Goal: Information Seeking & Learning: Learn about a topic

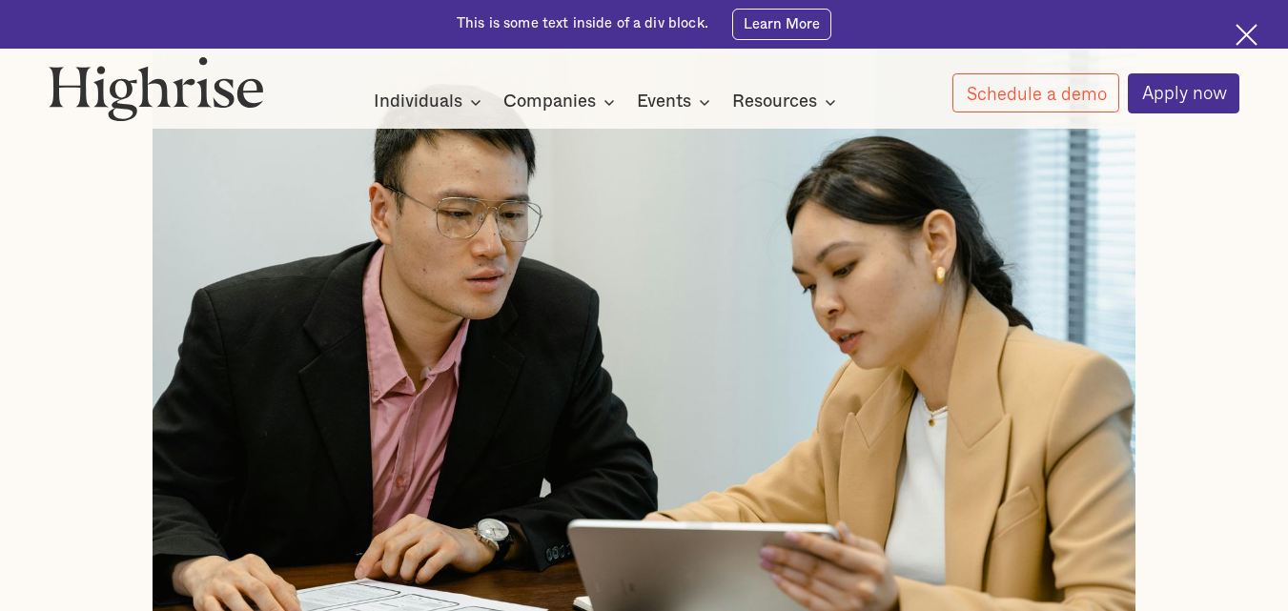
scroll to position [839, 0]
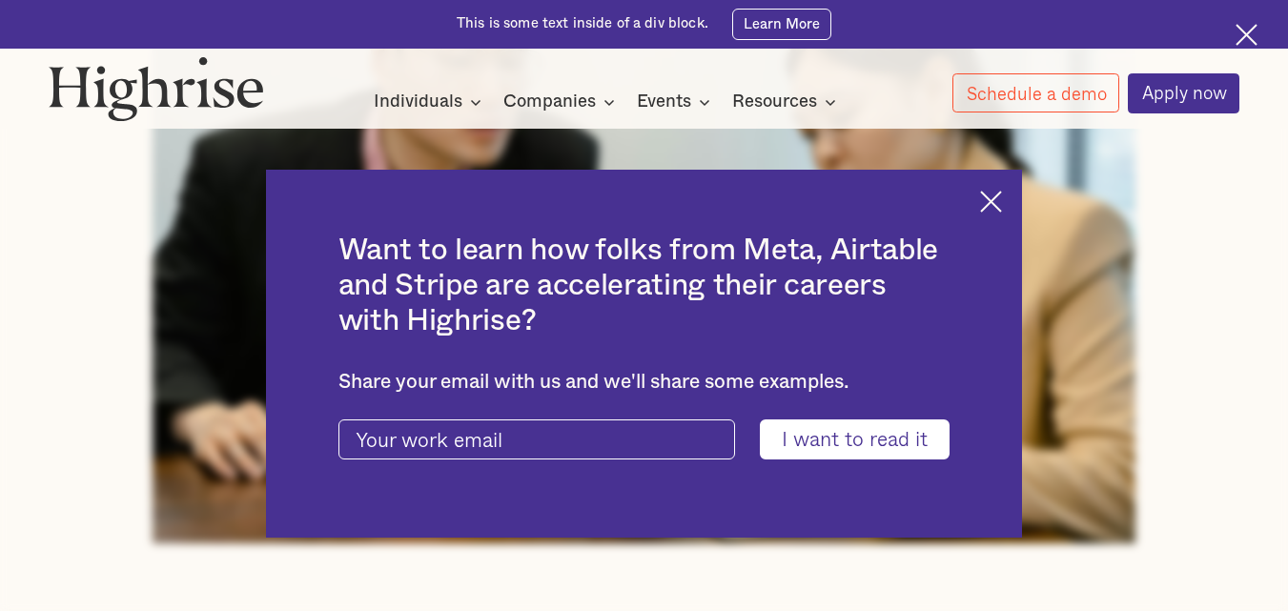
click at [1002, 199] on img at bounding box center [991, 202] width 22 height 22
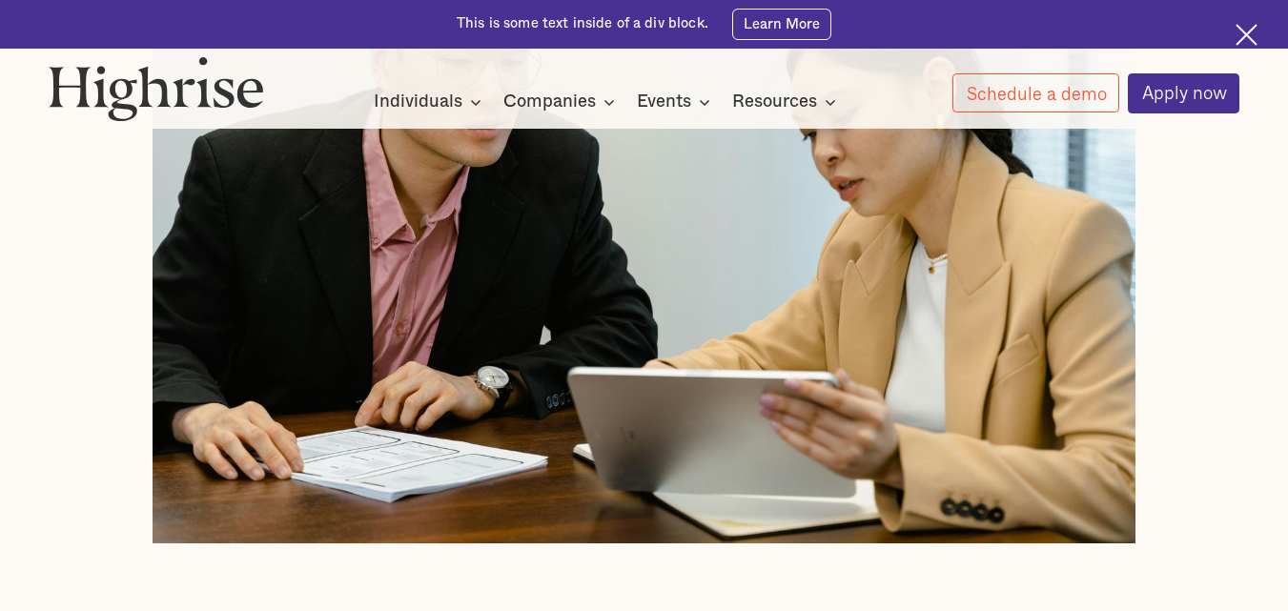
click at [1159, 392] on div at bounding box center [645, 215] width 1192 height 655
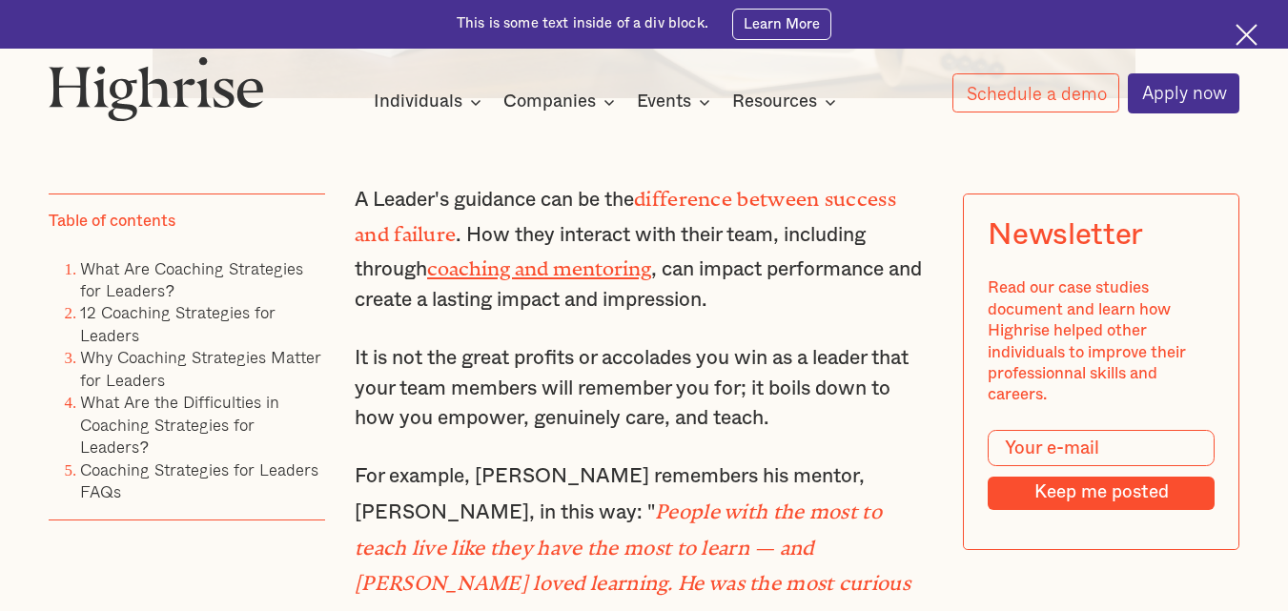
scroll to position [1297, 0]
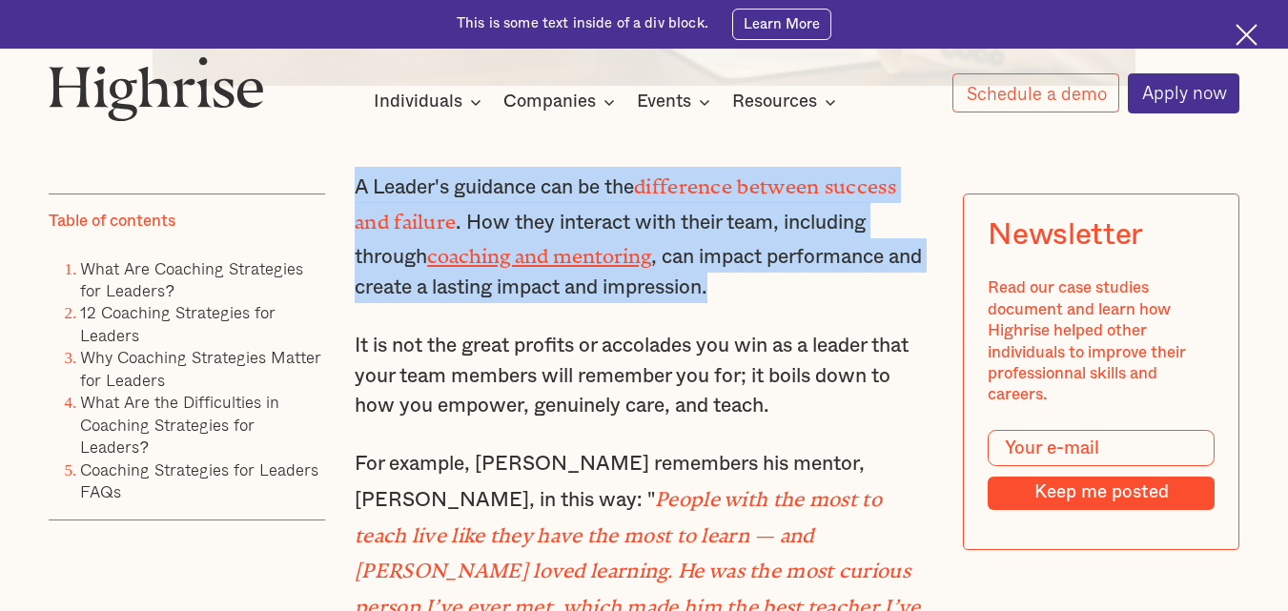
drag, startPoint x: 355, startPoint y: 196, endPoint x: 772, endPoint y: 298, distance: 429.7
click at [772, 298] on p "A Leader's guidance can be the difference between success and failure . How the…" at bounding box center [644, 235] width 579 height 136
copy p "A Leader's guidance can be the difference between success and failure . How the…"
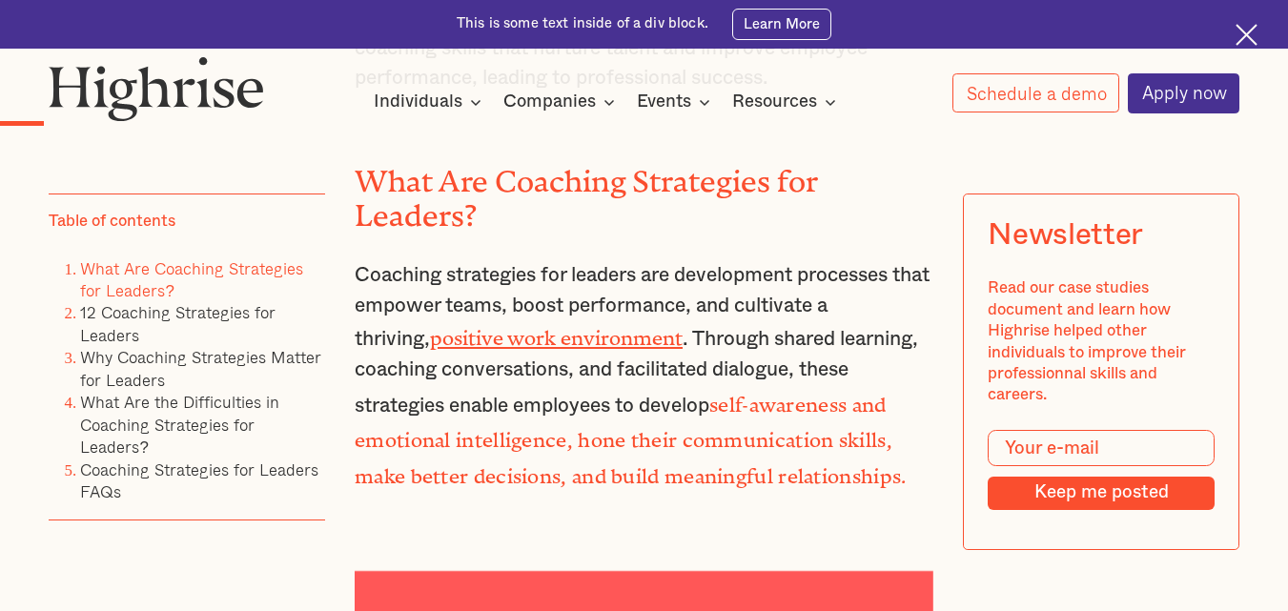
scroll to position [1984, 0]
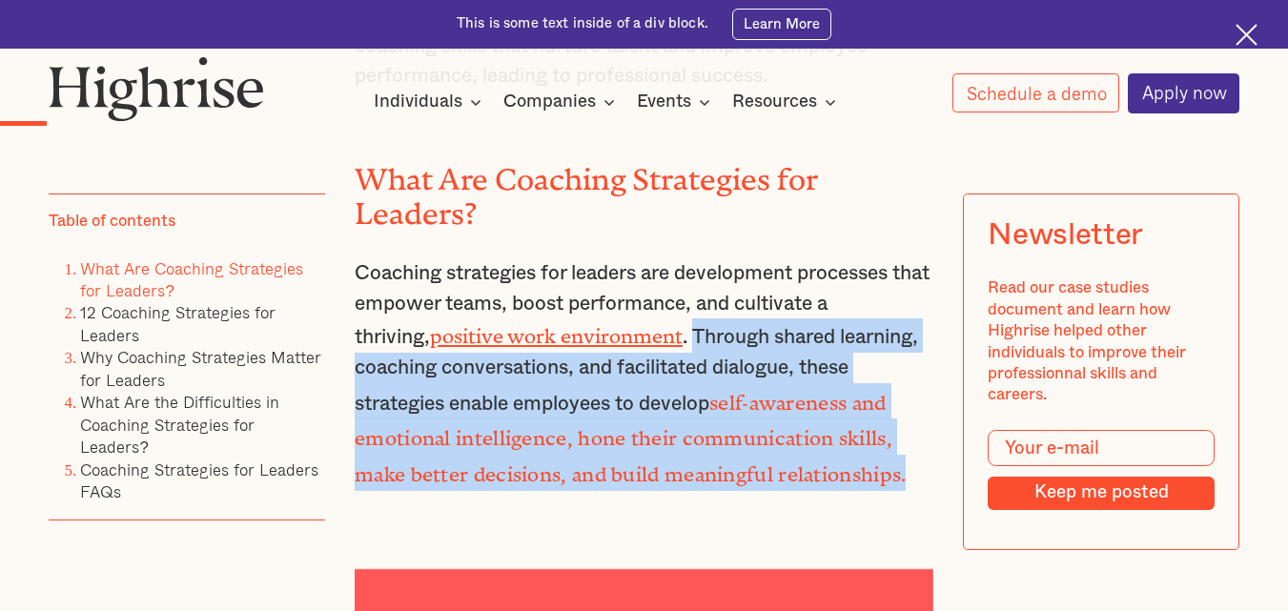
drag, startPoint x: 701, startPoint y: 293, endPoint x: 921, endPoint y: 414, distance: 251.4
click at [921, 414] on p "Coaching strategies for leaders are development processes that empower teams, b…" at bounding box center [644, 374] width 579 height 233
copy p "Through shared learning, coaching conversations, and facilitated dialogue, thes…"
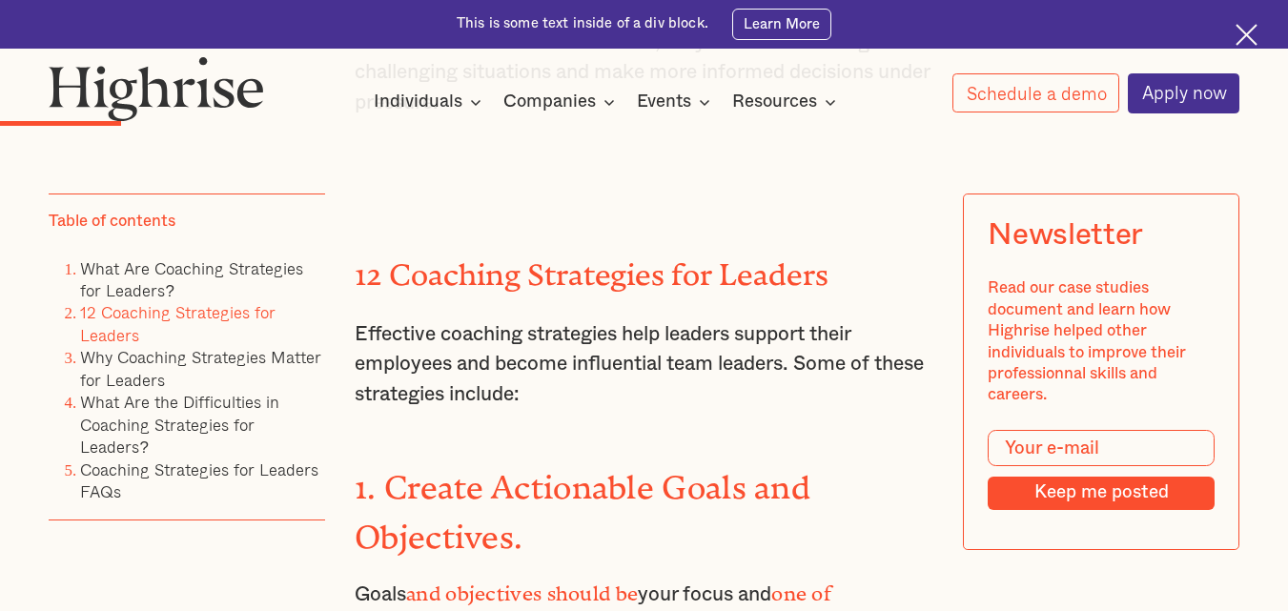
scroll to position [2937, 0]
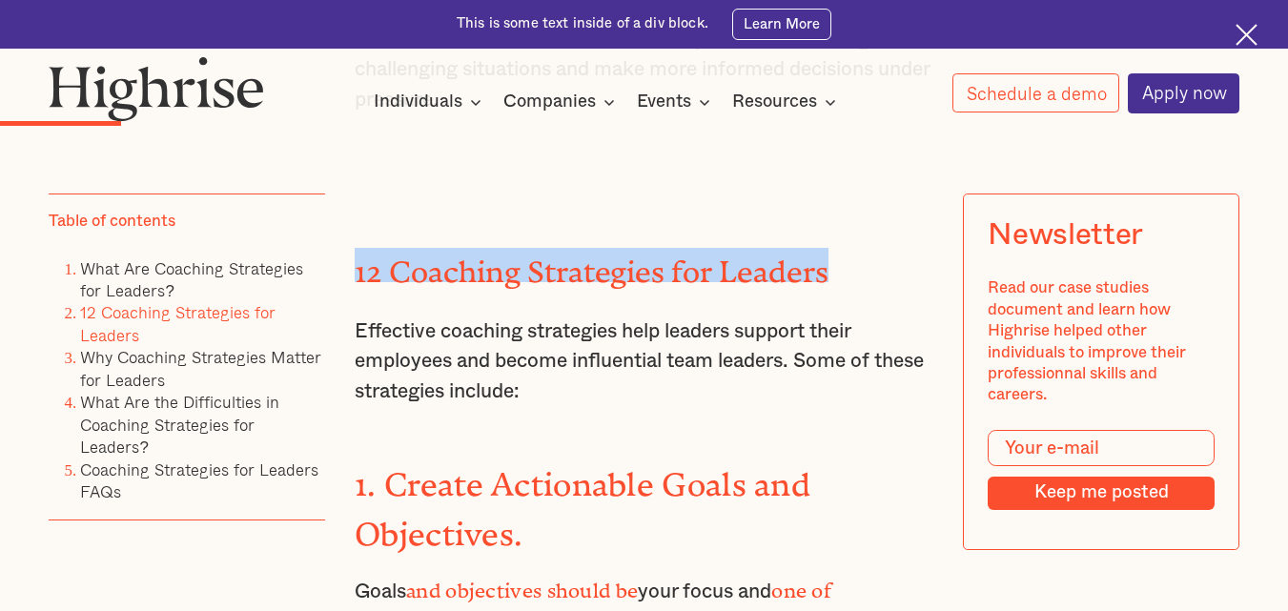
drag, startPoint x: 354, startPoint y: 171, endPoint x: 824, endPoint y: 172, distance: 470.1
click at [824, 248] on h2 "12 Coaching Strategies for Leaders" at bounding box center [644, 265] width 579 height 34
copy h2 "12 Coaching Strategies for Leaders"
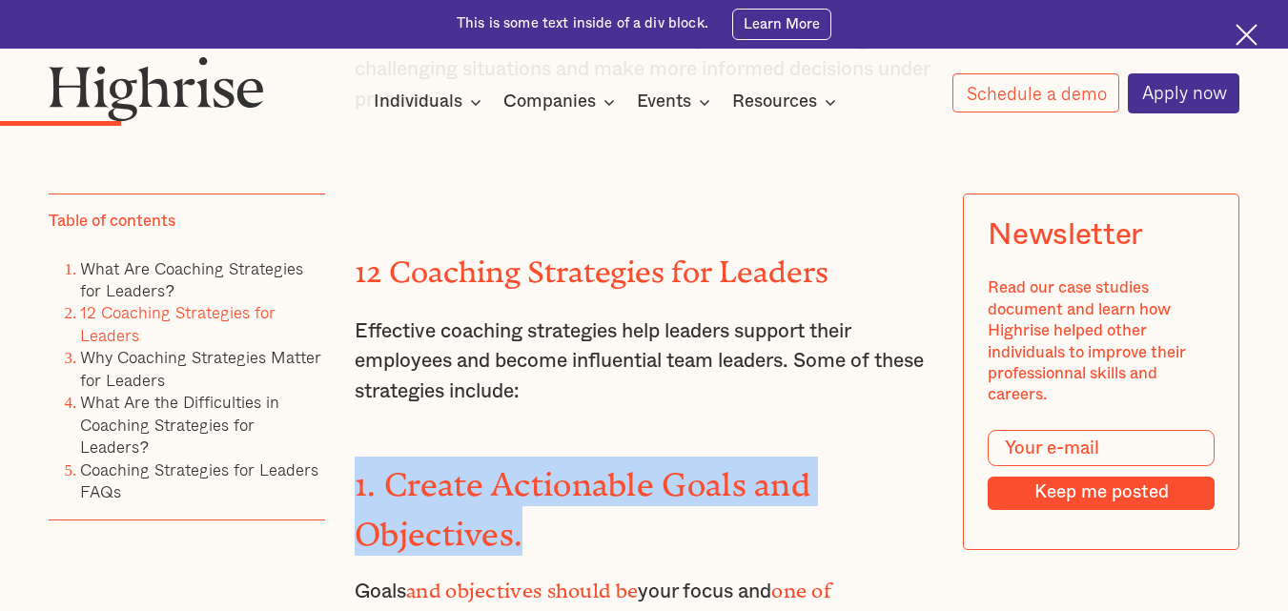
drag, startPoint x: 353, startPoint y: 391, endPoint x: 539, endPoint y: 424, distance: 188.9
click at [539, 457] on h3 "1. Create Actionable Goals and Objectives." at bounding box center [644, 506] width 579 height 99
copy strong "1. Create Actionable Goals and Objectives."
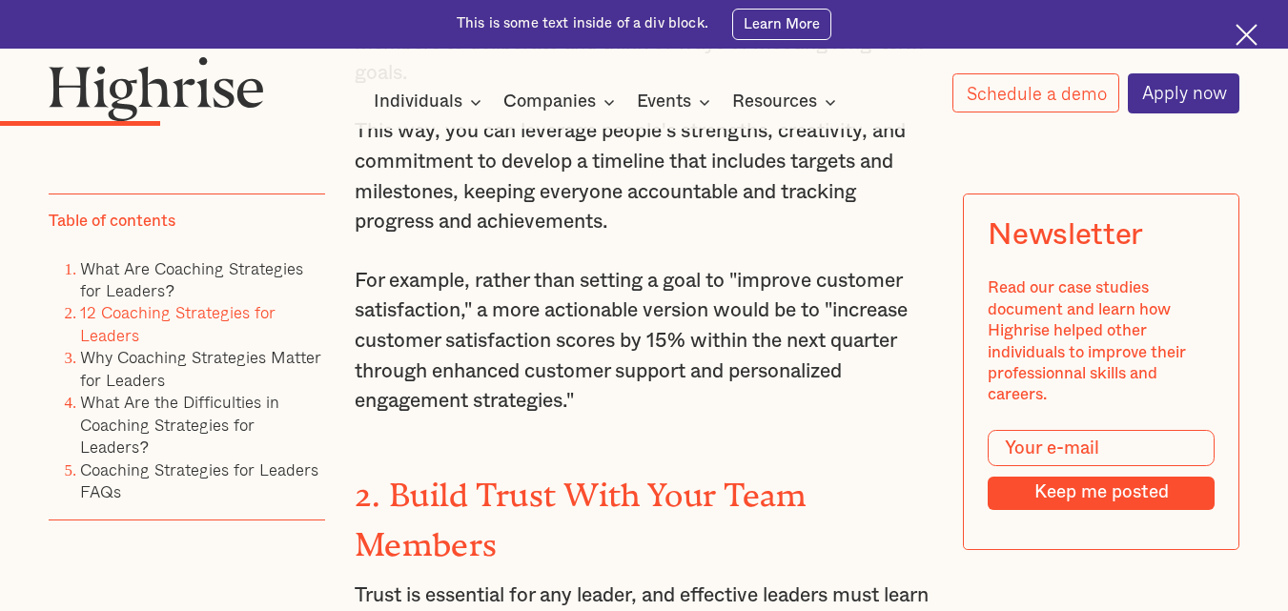
scroll to position [3624, 0]
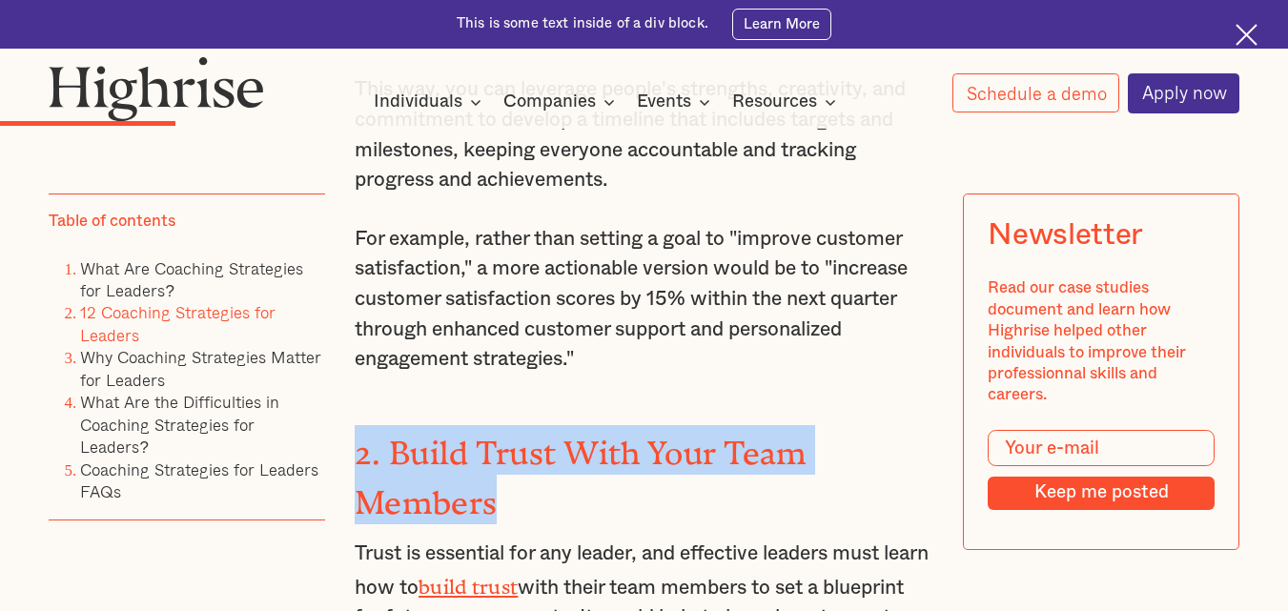
drag, startPoint x: 354, startPoint y: 310, endPoint x: 524, endPoint y: 354, distance: 175.3
click at [524, 425] on h3 "2. Build Trust With Your Team Members" at bounding box center [644, 474] width 579 height 99
copy strong "2. Build Trust With Your Team Members"
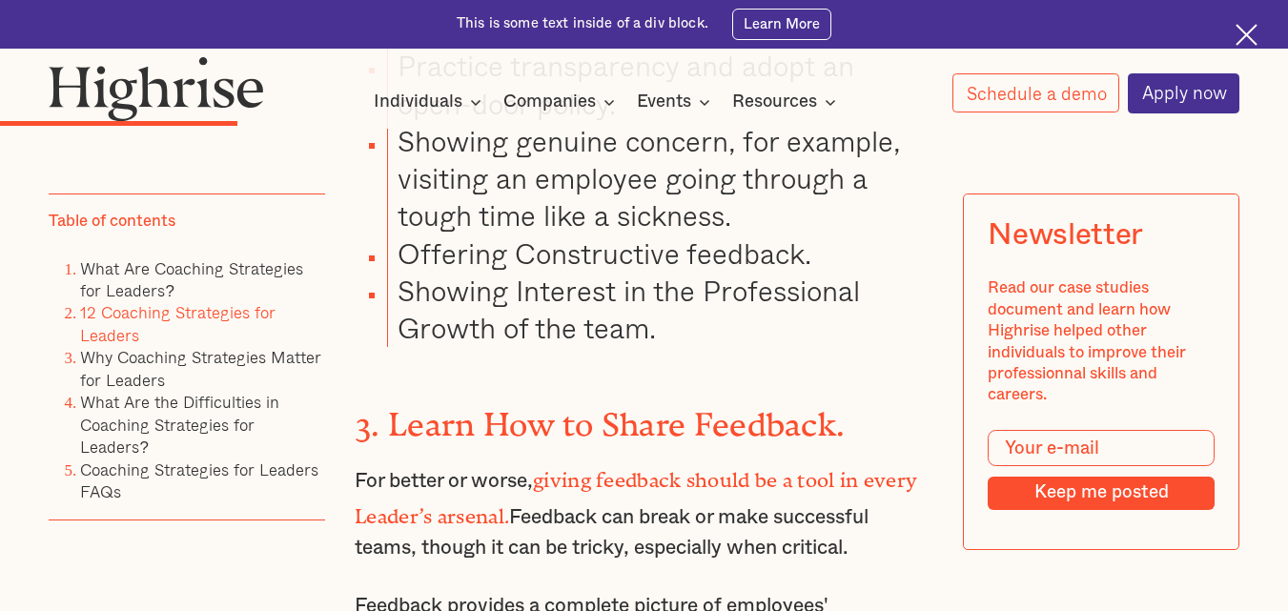
scroll to position [4425, 0]
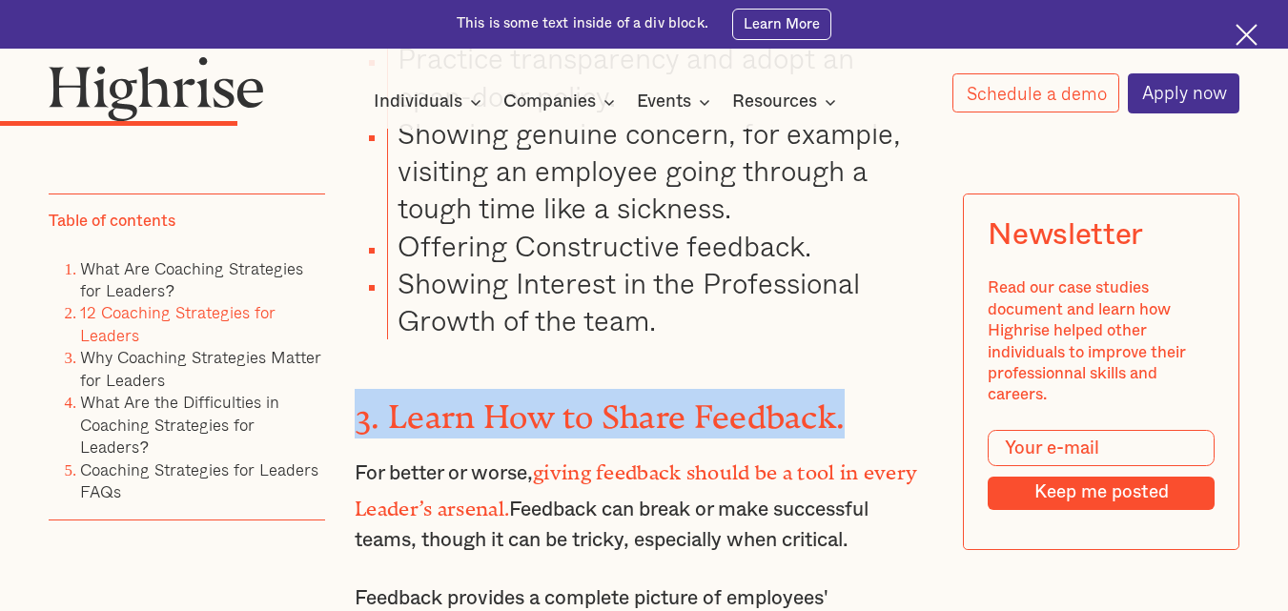
drag, startPoint x: 357, startPoint y: 266, endPoint x: 857, endPoint y: 249, distance: 500.9
click at [857, 389] on h3 "3. Learn How to Share Feedback." at bounding box center [644, 414] width 579 height 50
copy strong "3. Learn How to Share Feedback."
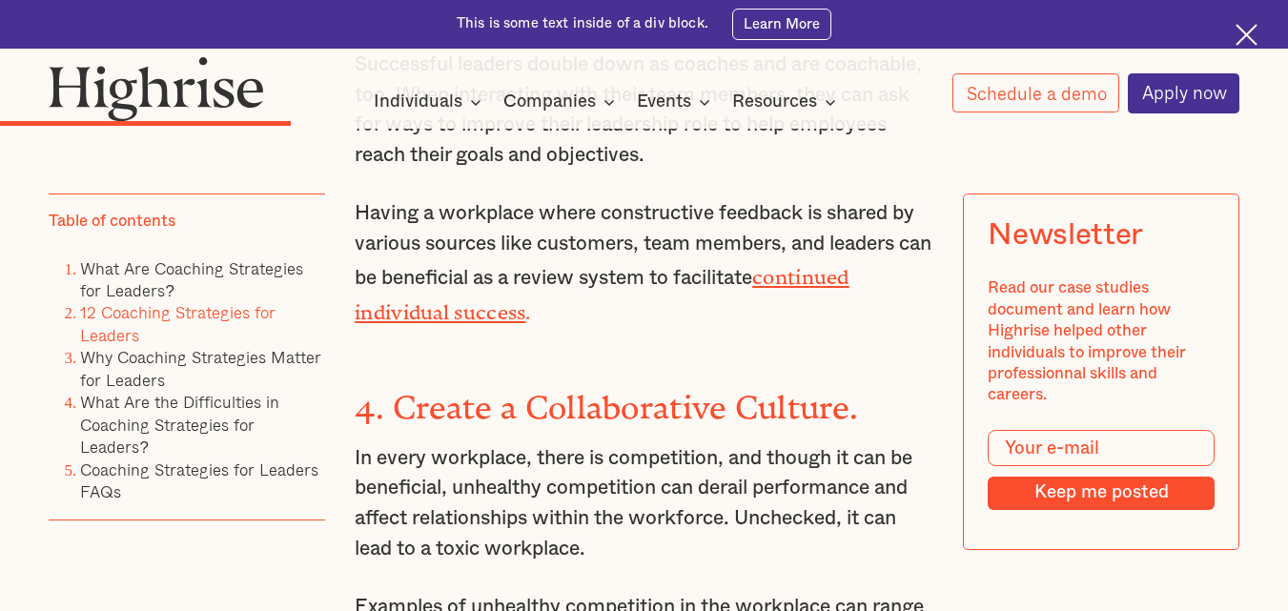
scroll to position [5150, 0]
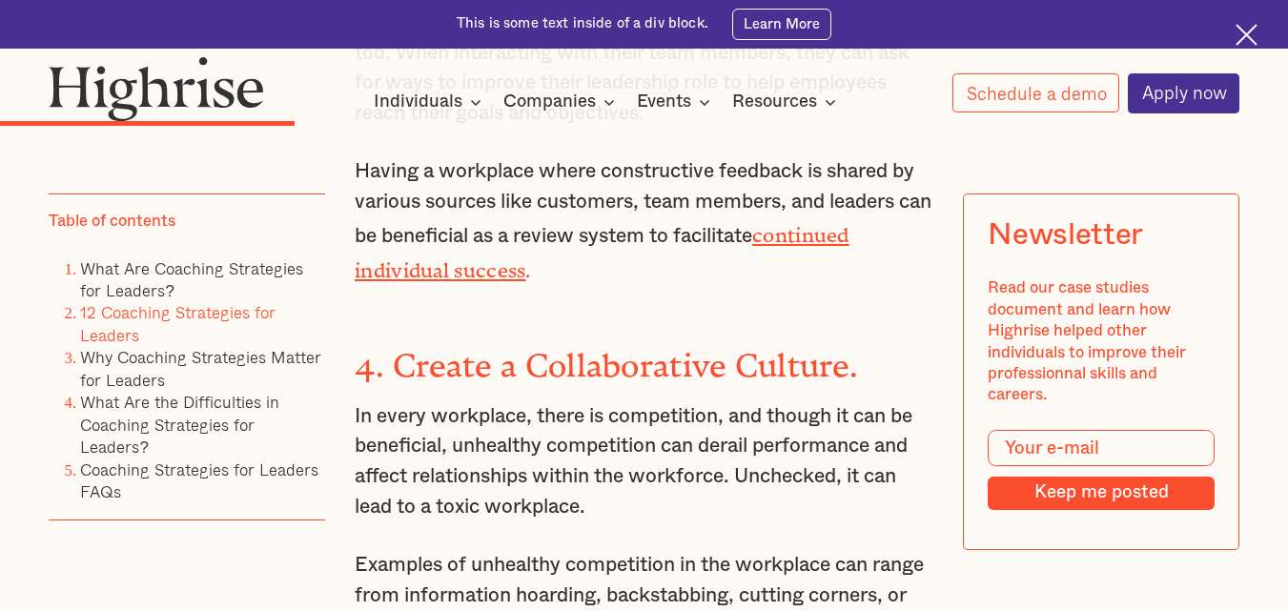
drag, startPoint x: 357, startPoint y: 194, endPoint x: 878, endPoint y: 199, distance: 521.7
click at [878, 338] on h3 "4. Create a Collaborative Culture." at bounding box center [644, 363] width 579 height 50
copy strong "4. Create a Collaborative Culture."
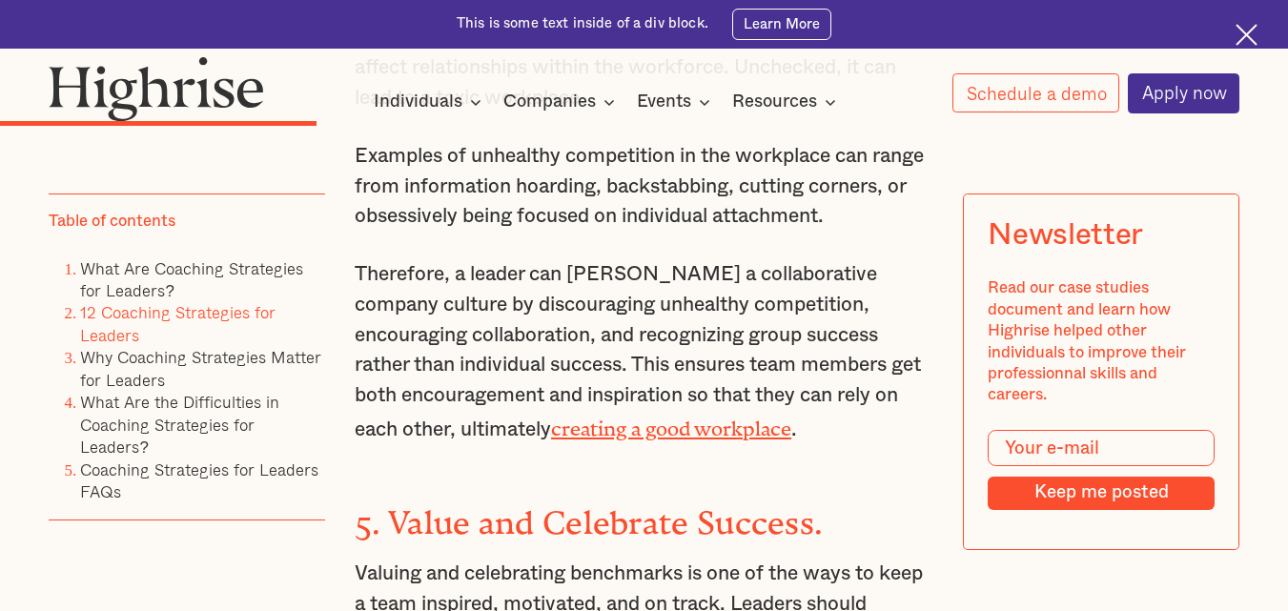
scroll to position [5569, 0]
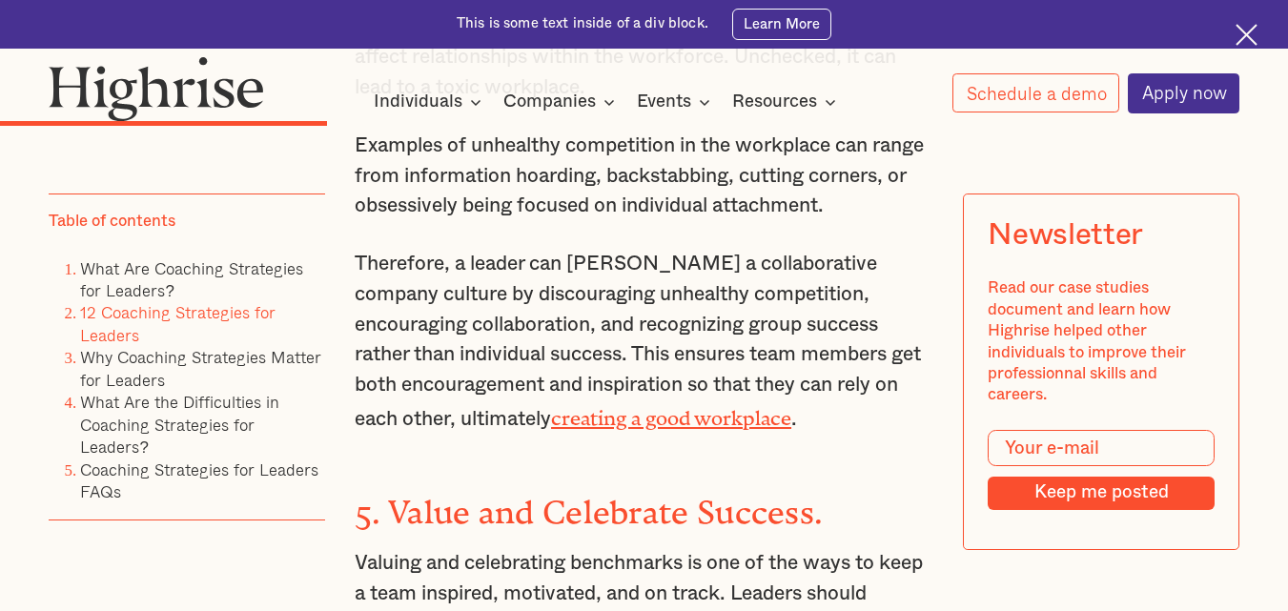
drag, startPoint x: 353, startPoint y: 374, endPoint x: 834, endPoint y: 368, distance: 481.6
click at [834, 484] on h3 "5. Value and Celebrate Success." at bounding box center [644, 509] width 579 height 50
copy strong "5. Value and Celebrate Success."
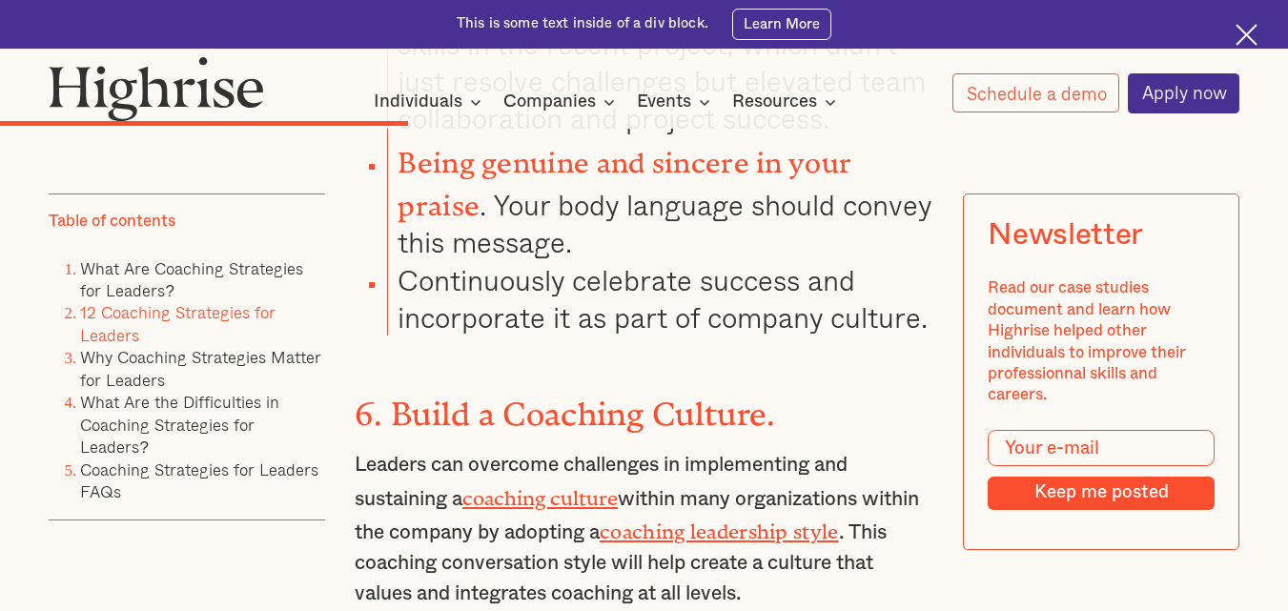
scroll to position [6599, 0]
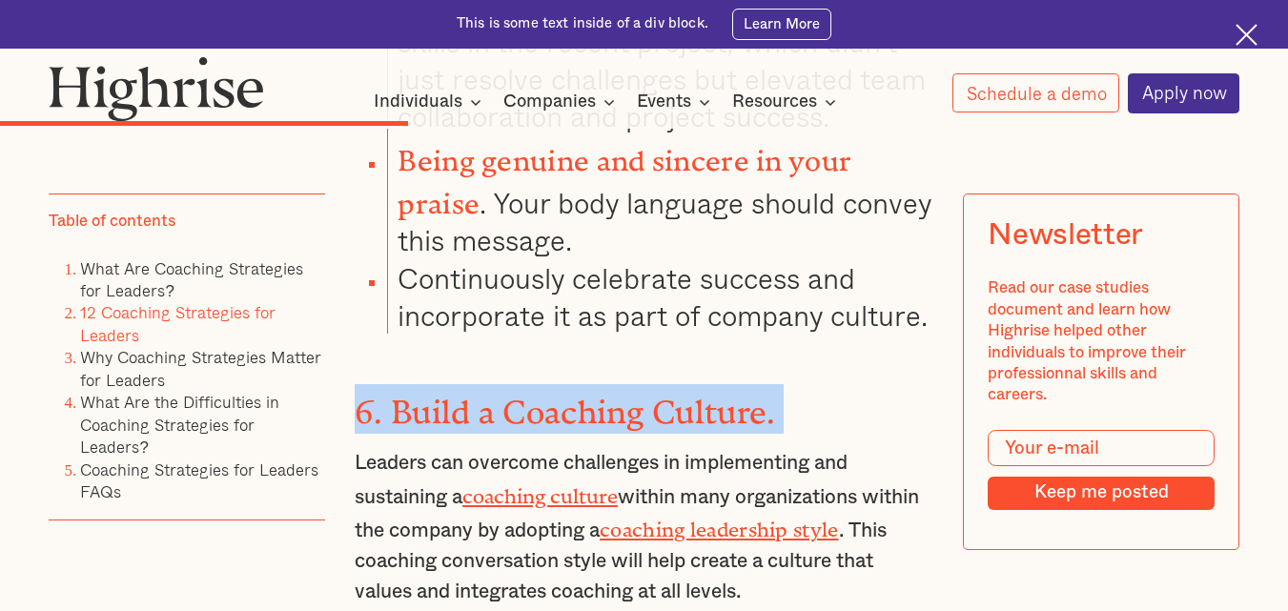
drag, startPoint x: 359, startPoint y: 248, endPoint x: 795, endPoint y: 239, distance: 436.8
click at [795, 384] on h3 "6. Build a Coaching Culture." at bounding box center [644, 409] width 579 height 50
copy h3 "6. Build a Coaching Culture."
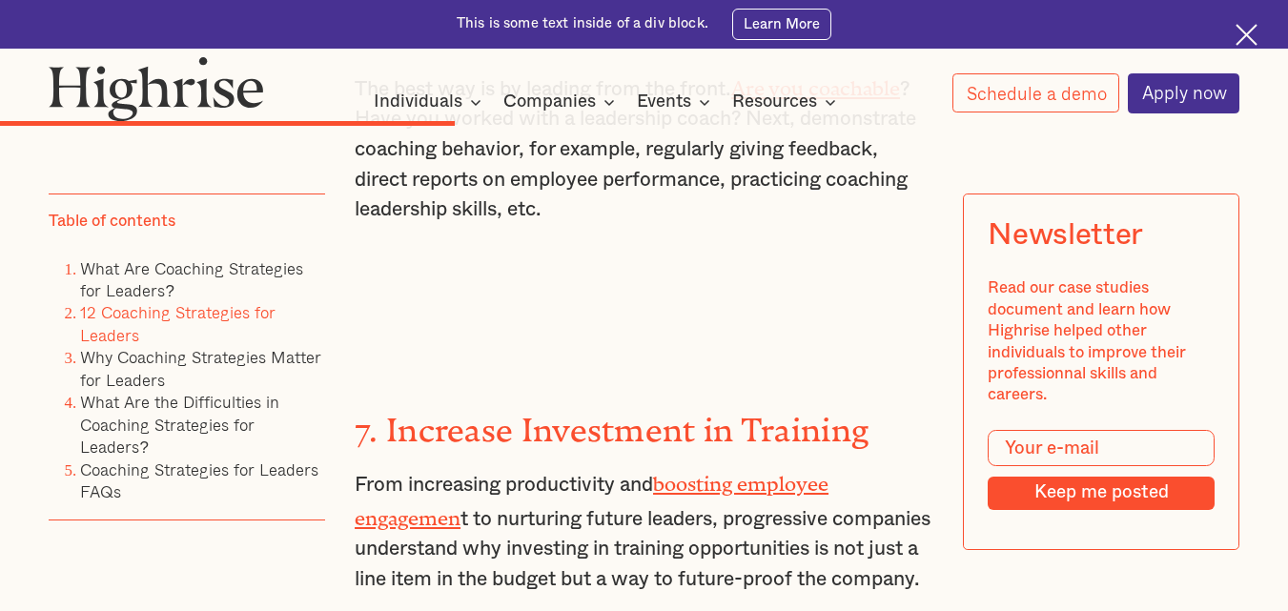
scroll to position [7209, 0]
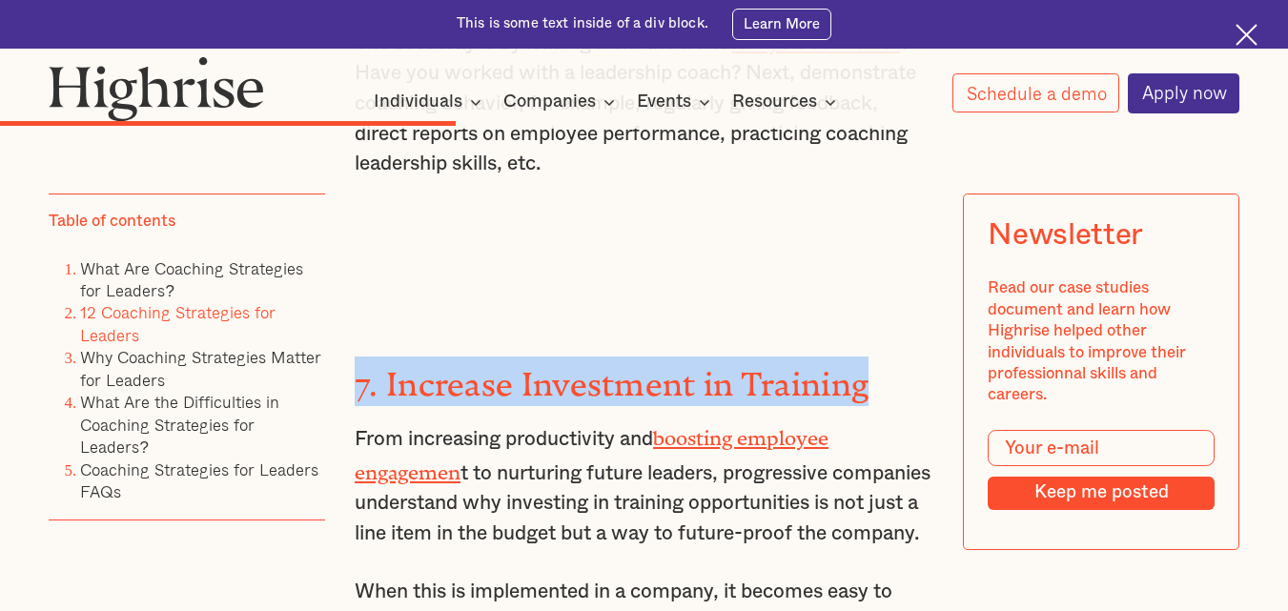
drag, startPoint x: 352, startPoint y: 209, endPoint x: 894, endPoint y: 187, distance: 543.1
copy strong "7. Increase Investment in Training"
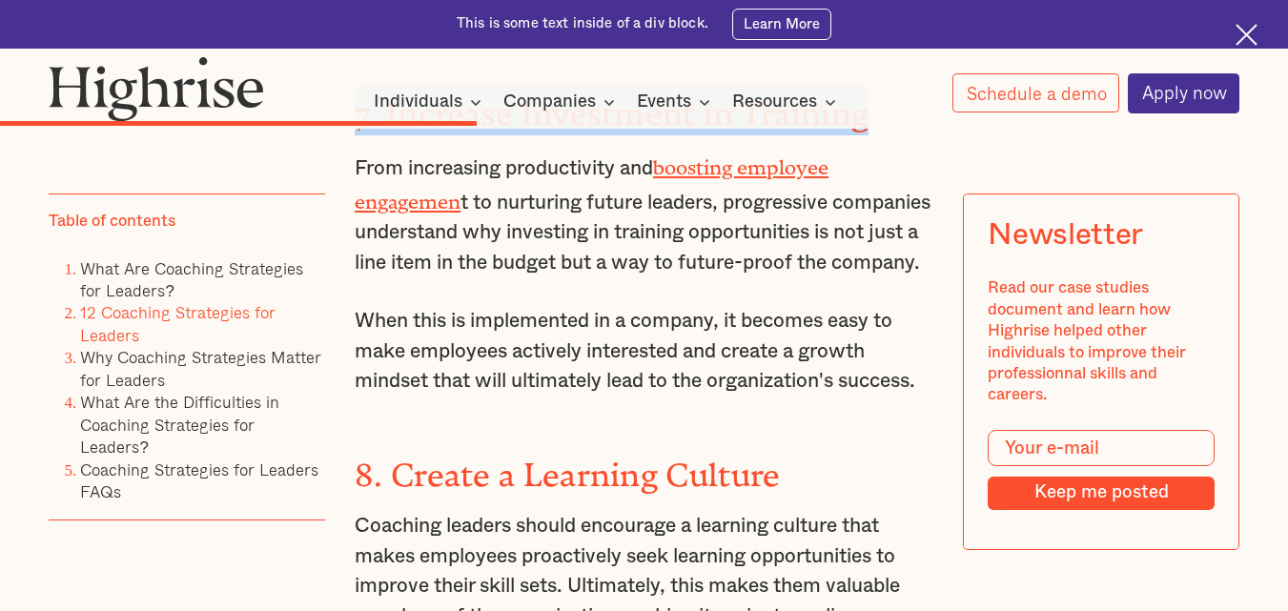
scroll to position [7553, 0]
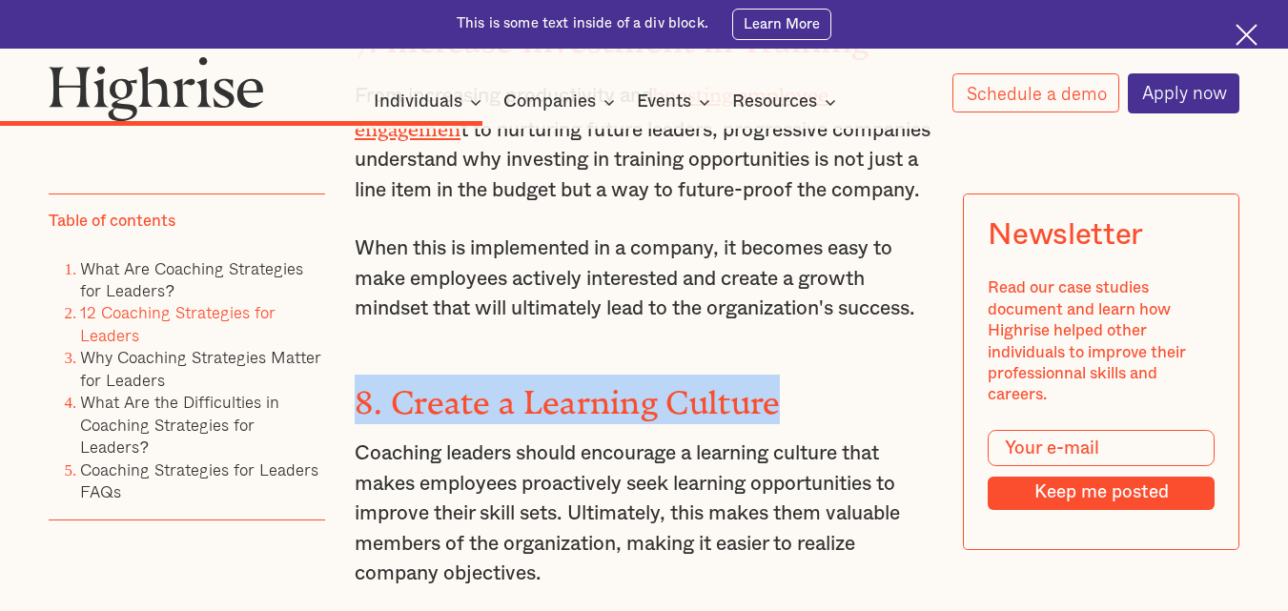
drag, startPoint x: 356, startPoint y: 241, endPoint x: 809, endPoint y: 185, distance: 456.5
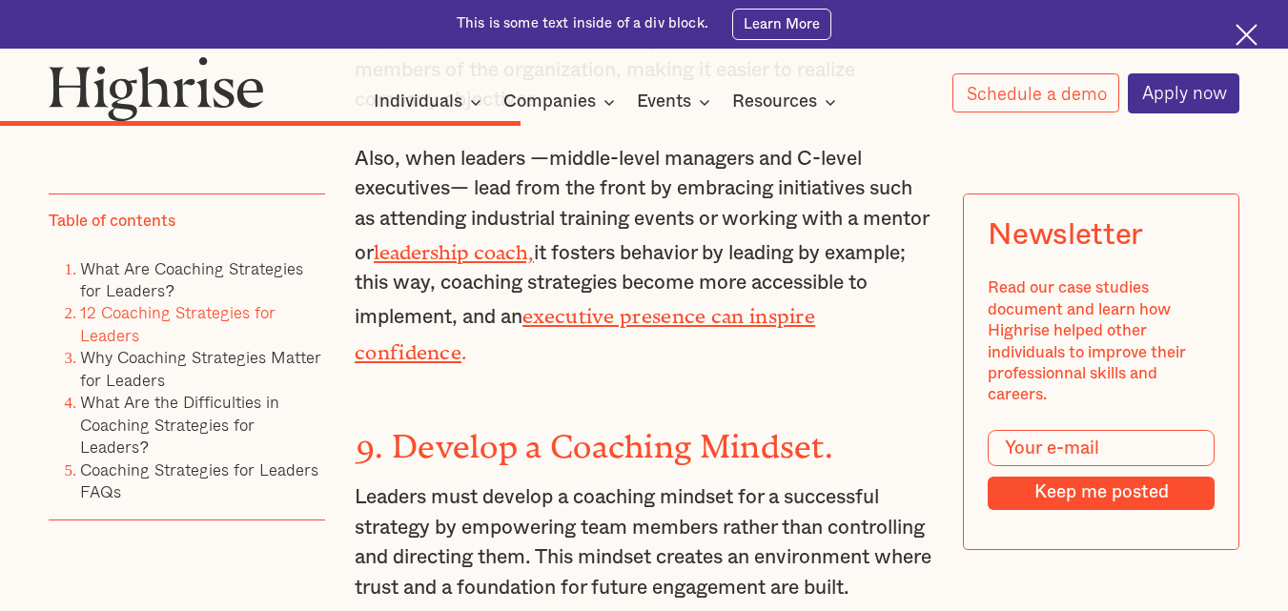
scroll to position [8049, 0]
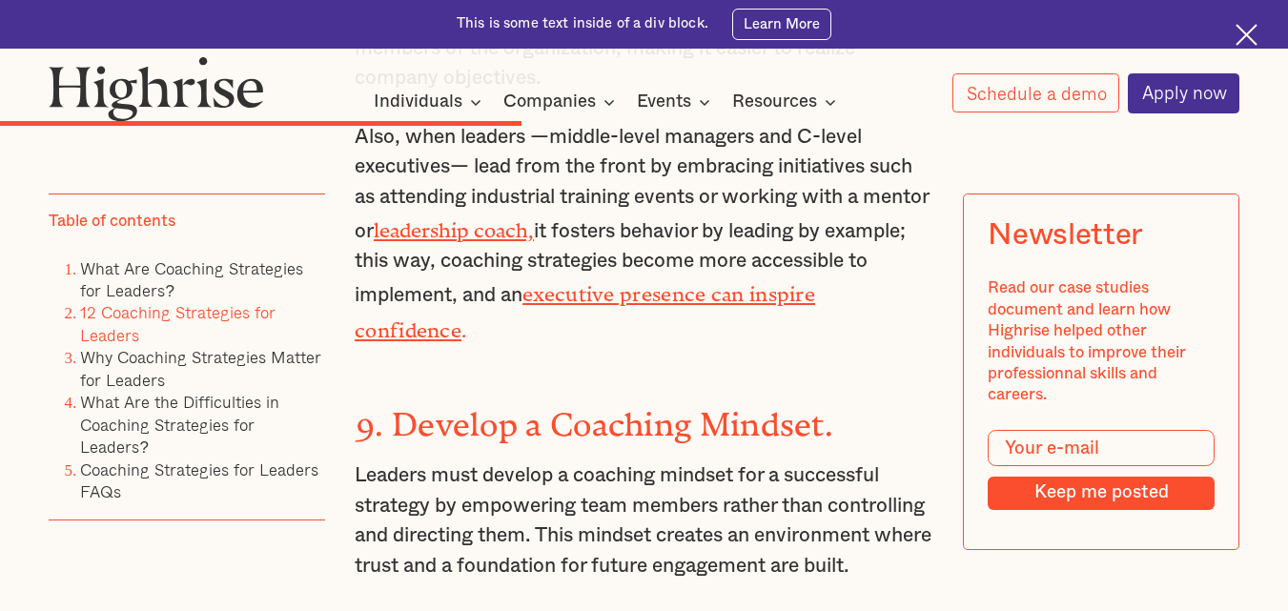
drag, startPoint x: 353, startPoint y: 260, endPoint x: 859, endPoint y: 261, distance: 506.4
click at [859, 397] on h3 "9. Develop a Coaching Mindset." at bounding box center [644, 422] width 579 height 50
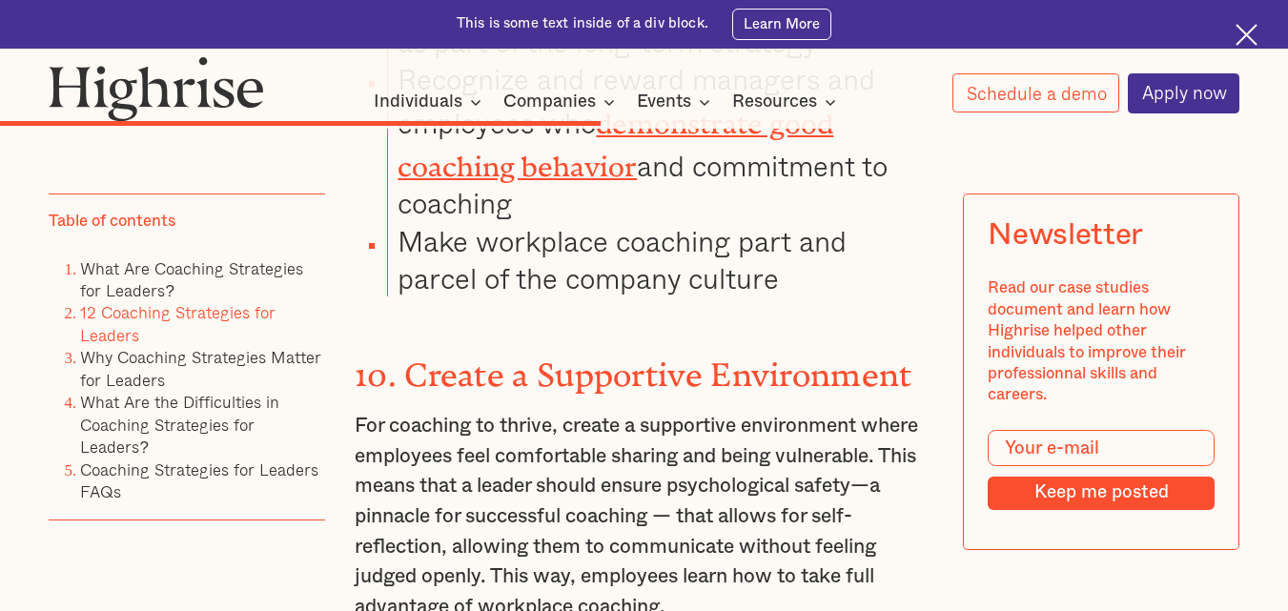
scroll to position [9078, 0]
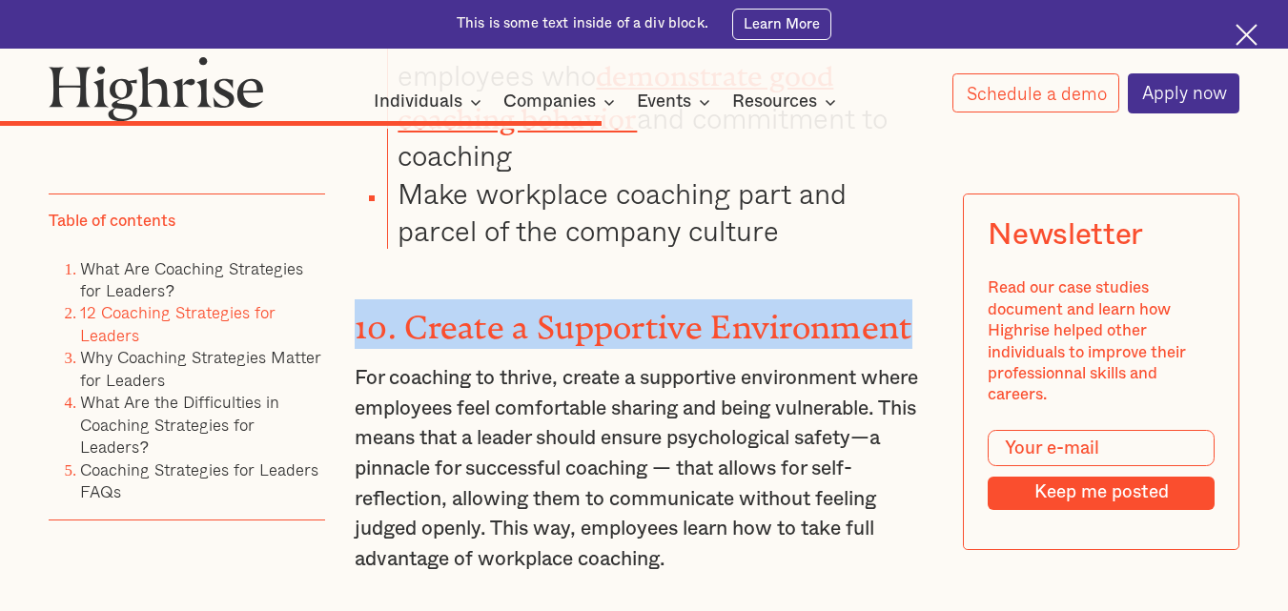
drag, startPoint x: 353, startPoint y: 183, endPoint x: 924, endPoint y: 146, distance: 572.4
click at [924, 146] on div "7. Increase Investment in Training From increasing productivity and boosting em…" at bounding box center [644, 85] width 579 height 3297
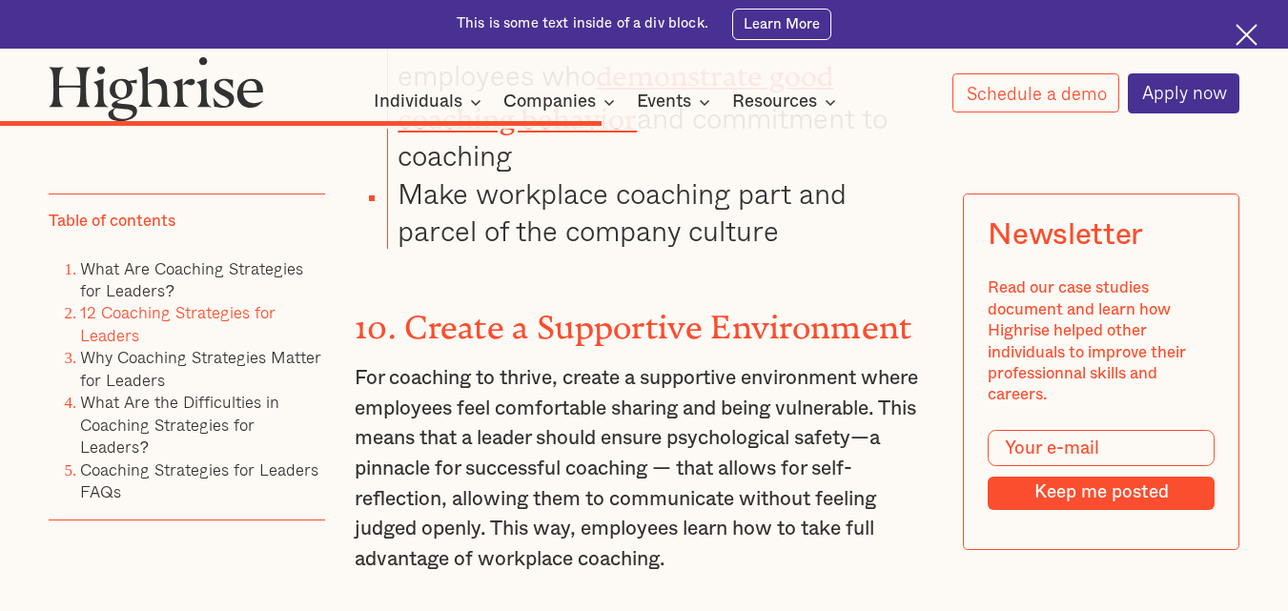
drag, startPoint x: 353, startPoint y: 510, endPoint x: 784, endPoint y: 514, distance: 431.1
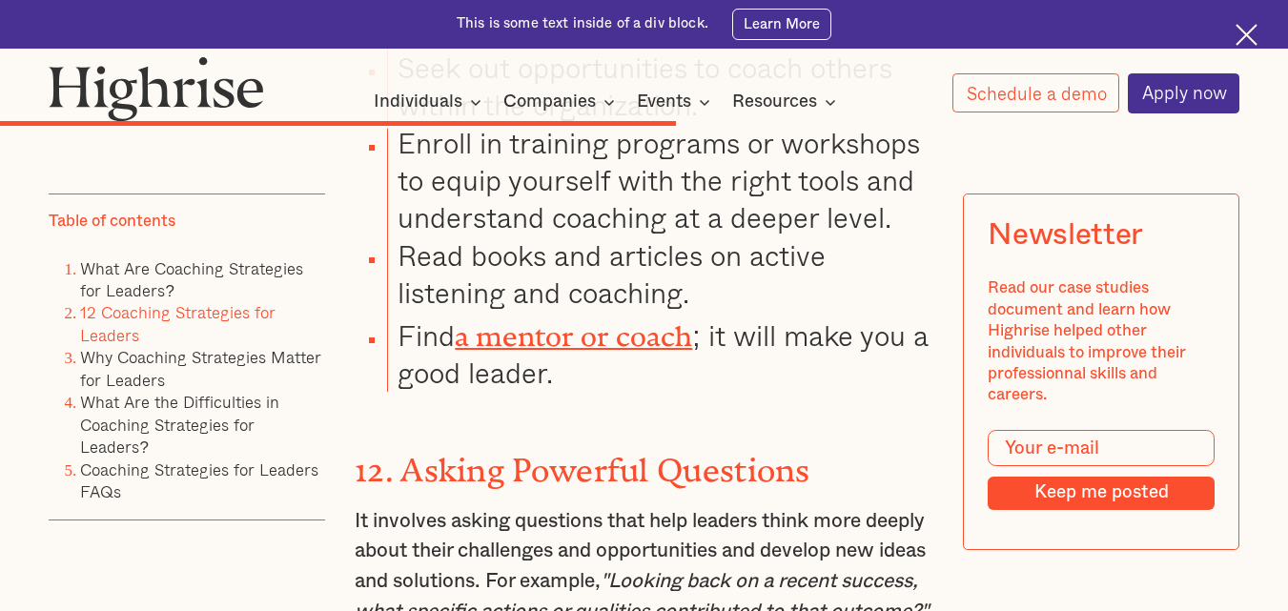
scroll to position [10108, 0]
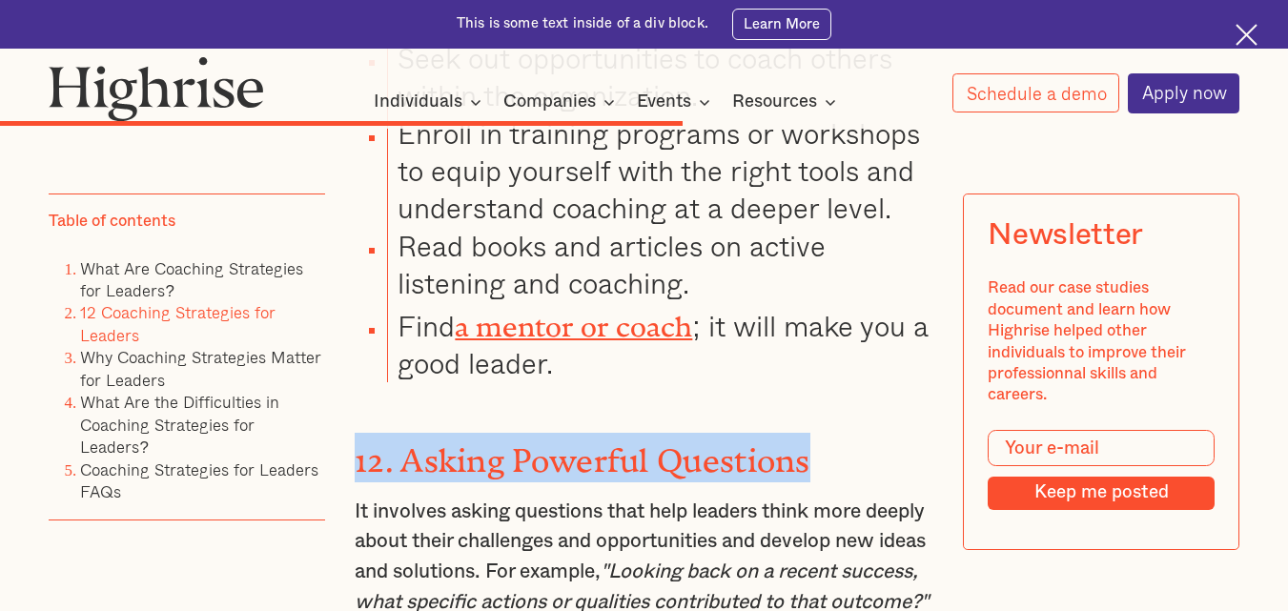
drag, startPoint x: 358, startPoint y: 343, endPoint x: 828, endPoint y: 355, distance: 470.3
click at [828, 433] on h3 "12. Asking Powerful Questions" at bounding box center [644, 458] width 579 height 50
click at [934, 433] on h3 "12. Asking Powerful Questions" at bounding box center [644, 458] width 579 height 50
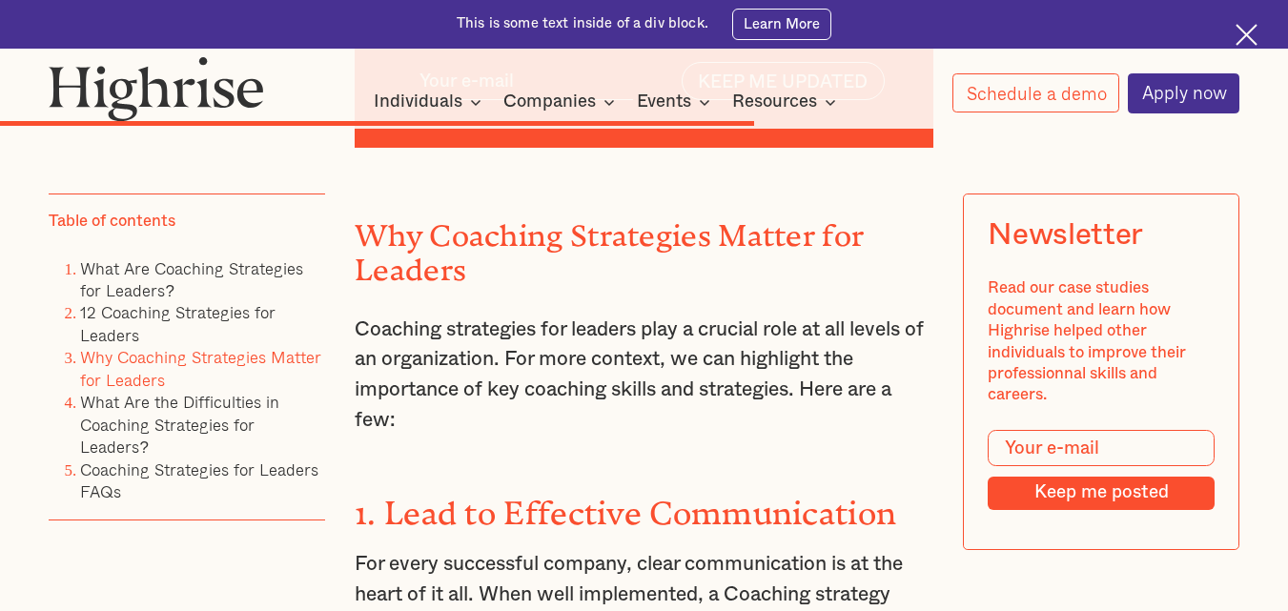
scroll to position [10986, 0]
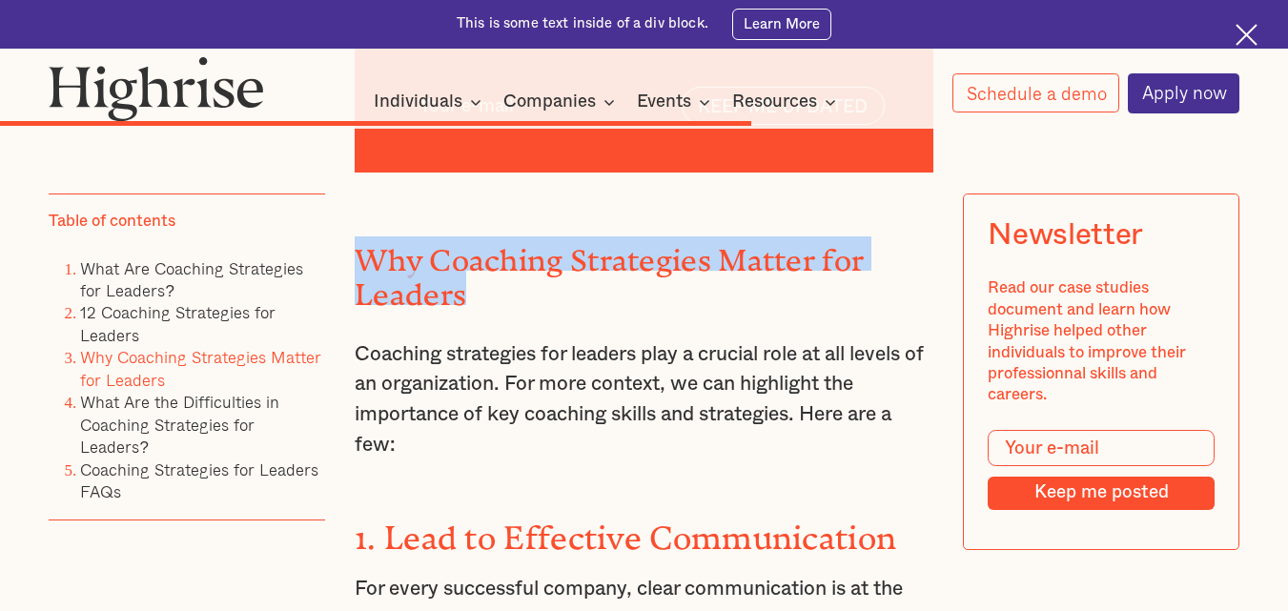
drag, startPoint x: 356, startPoint y: 170, endPoint x: 489, endPoint y: 208, distance: 138.8
click at [489, 236] on h2 "Why Coaching Strategies Matter for Leaders" at bounding box center [644, 270] width 579 height 69
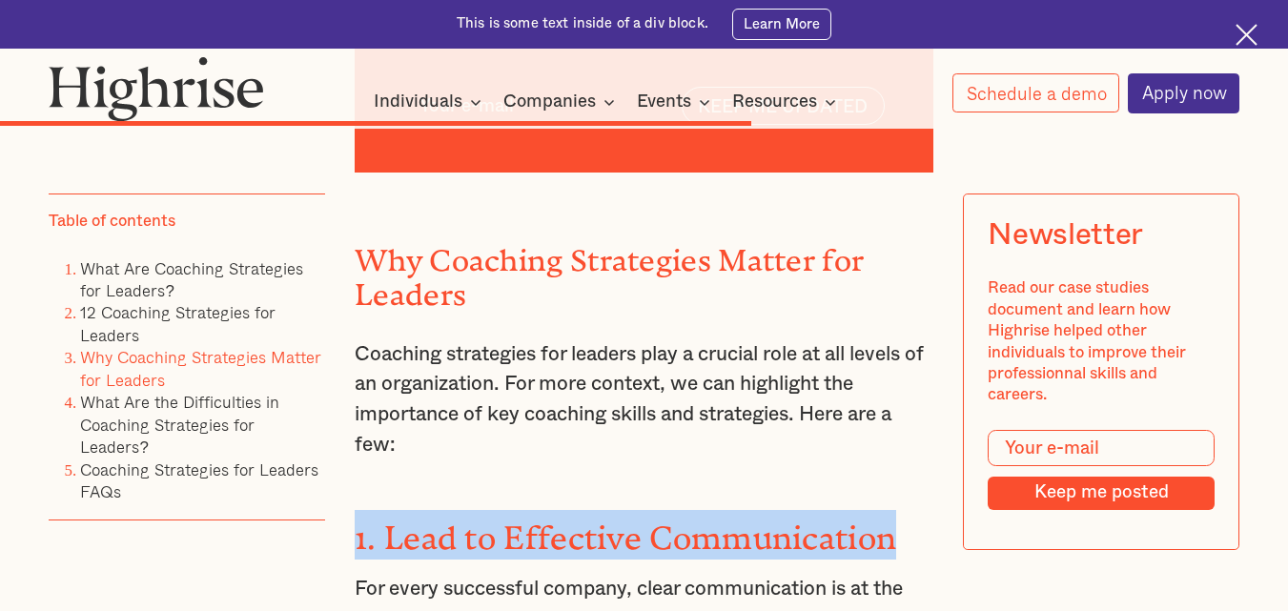
drag, startPoint x: 352, startPoint y: 462, endPoint x: 901, endPoint y: 466, distance: 549.3
click at [901, 510] on h3 "1. Lead to Effective Communication" at bounding box center [644, 535] width 579 height 50
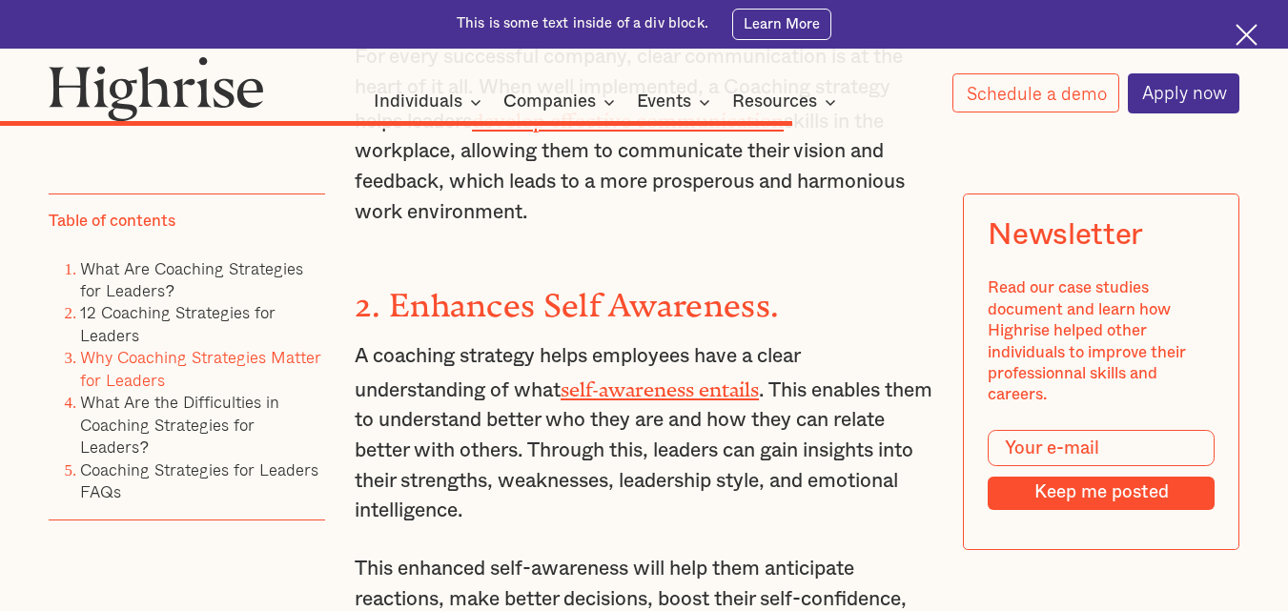
scroll to position [11520, 0]
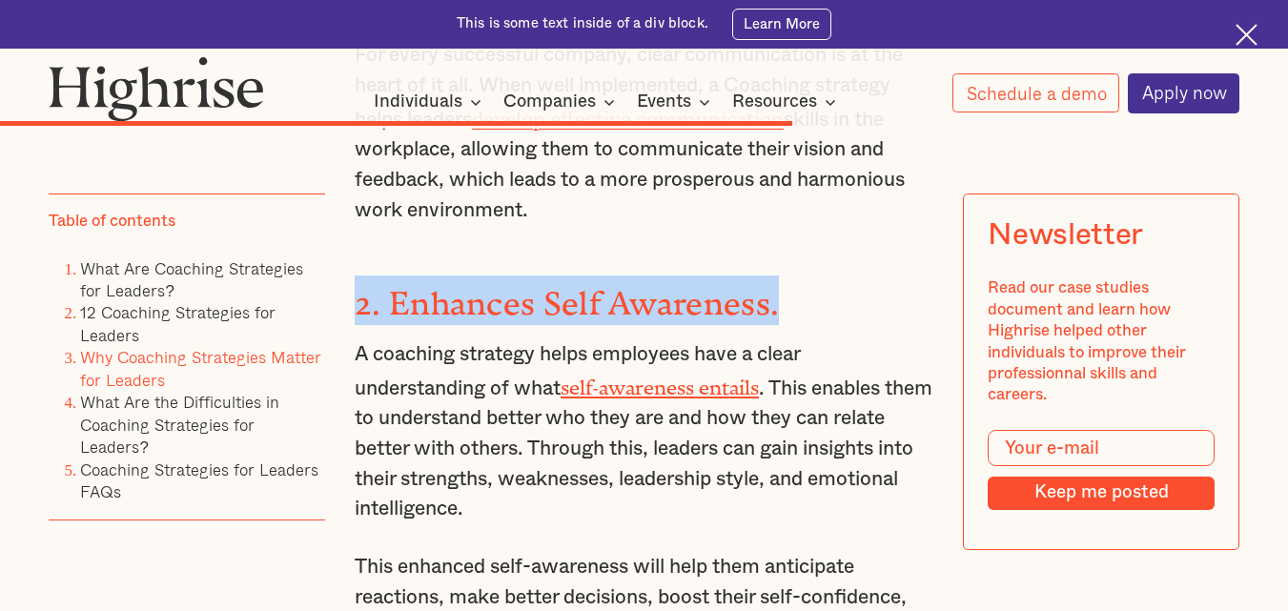
drag, startPoint x: 359, startPoint y: 213, endPoint x: 823, endPoint y: 200, distance: 464.6
click at [823, 276] on h3 "2. Enhances Self Awareness." at bounding box center [644, 301] width 579 height 50
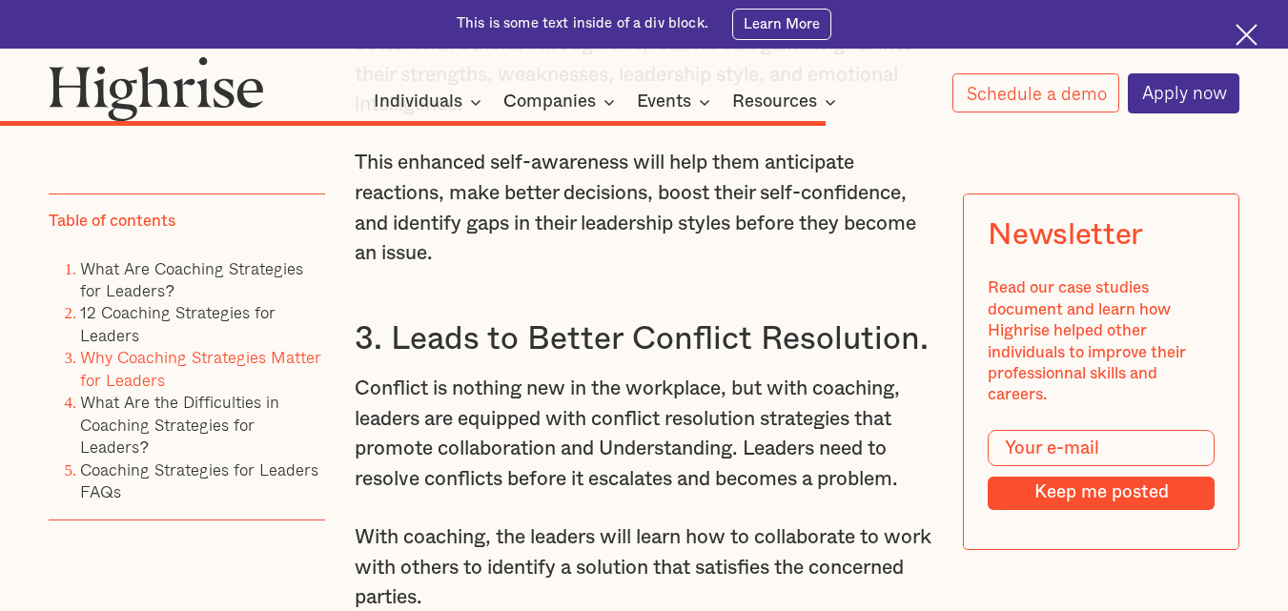
scroll to position [11939, 0]
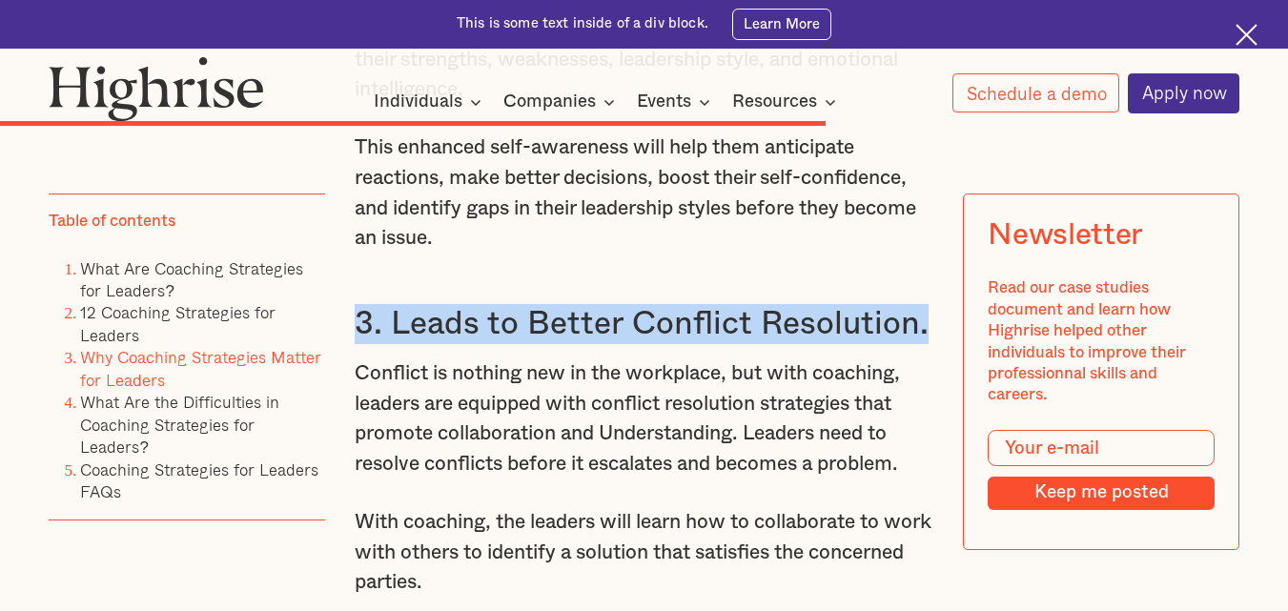
drag, startPoint x: 360, startPoint y: 233, endPoint x: 925, endPoint y: 247, distance: 565.7
click at [925, 304] on h3 "3. Leads to Better Conflict Resolution." at bounding box center [644, 324] width 579 height 40
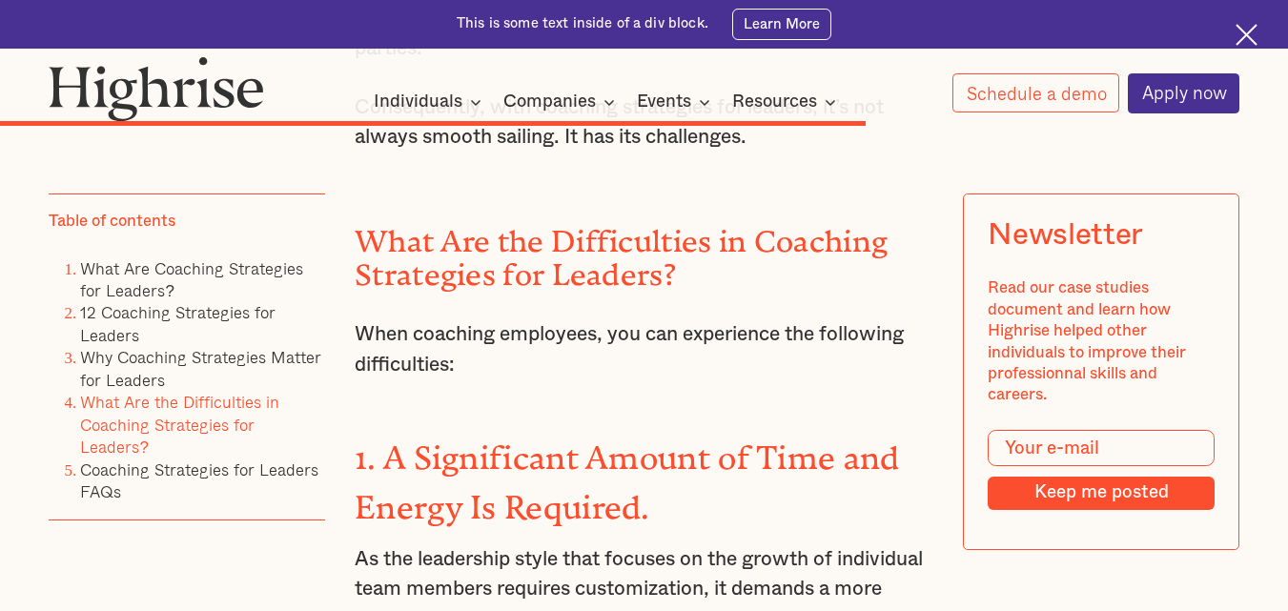
scroll to position [12435, 0]
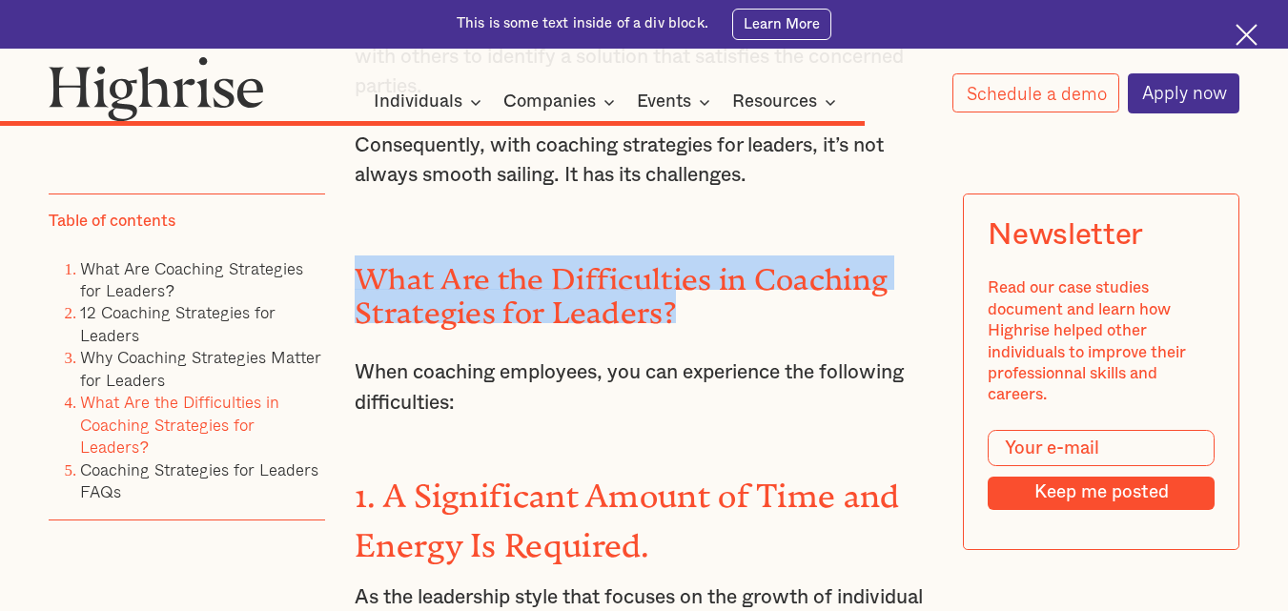
drag, startPoint x: 356, startPoint y: 183, endPoint x: 728, endPoint y: 239, distance: 376.1
click at [728, 256] on h2 "What Are the Difficulties in Coaching Strategies for Leaders?" at bounding box center [644, 290] width 579 height 69
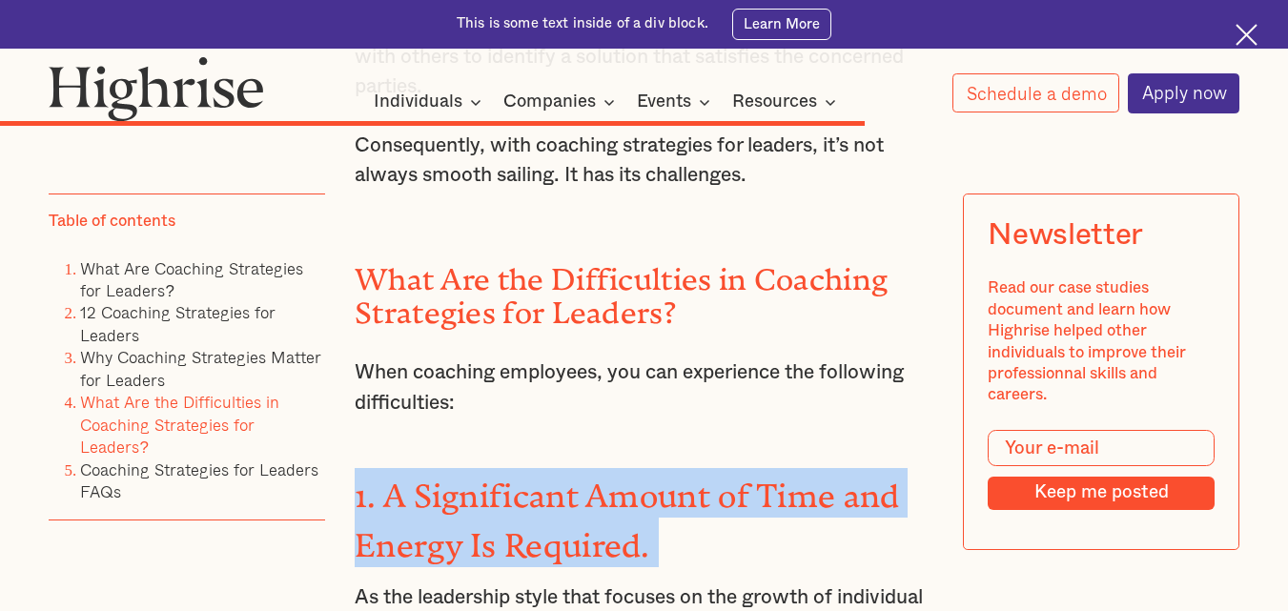
drag, startPoint x: 356, startPoint y: 406, endPoint x: 694, endPoint y: 437, distance: 339.9
click at [694, 468] on h3 "1. A Significant Amount of Time and Energy Is Required." at bounding box center [644, 517] width 579 height 99
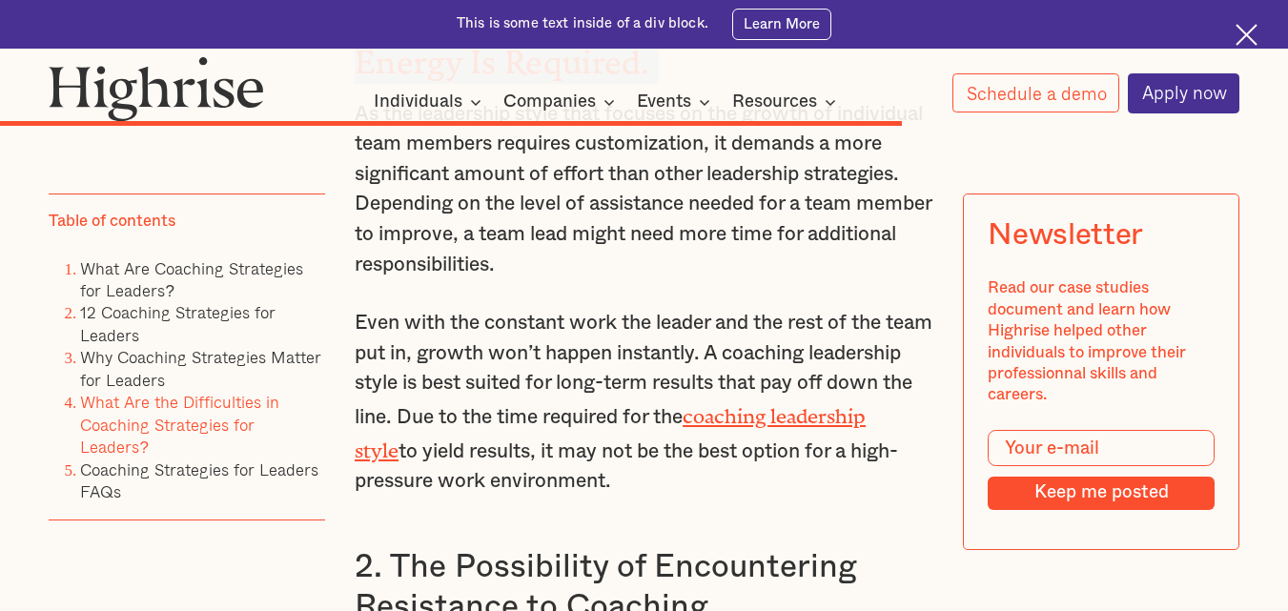
scroll to position [12995, 0]
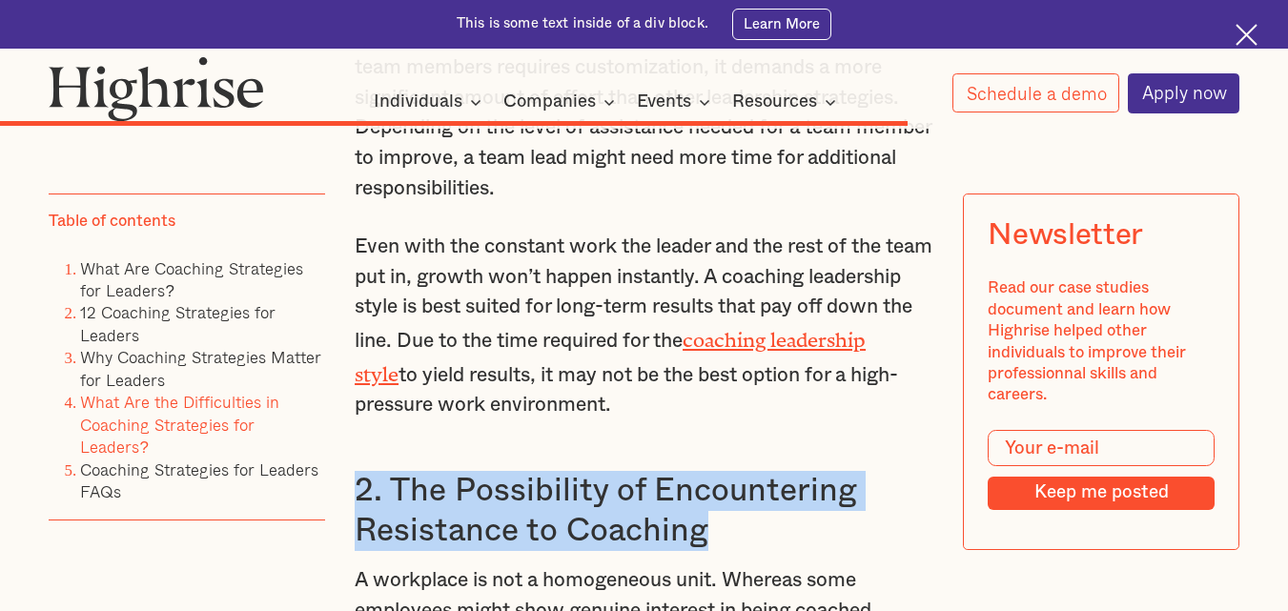
drag, startPoint x: 353, startPoint y: 397, endPoint x: 724, endPoint y: 435, distance: 372.9
click at [724, 471] on h3 "2. The Possibility of Encountering Resistance to Coaching" at bounding box center [644, 511] width 579 height 80
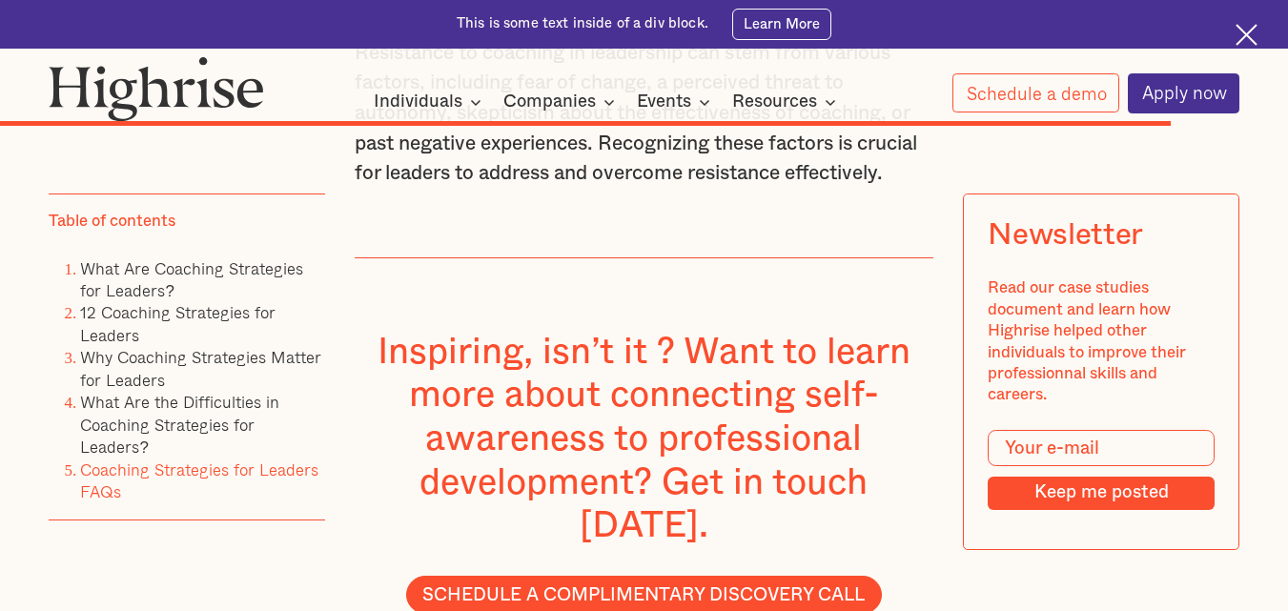
scroll to position [16352, 0]
